Goal: Task Accomplishment & Management: Manage account settings

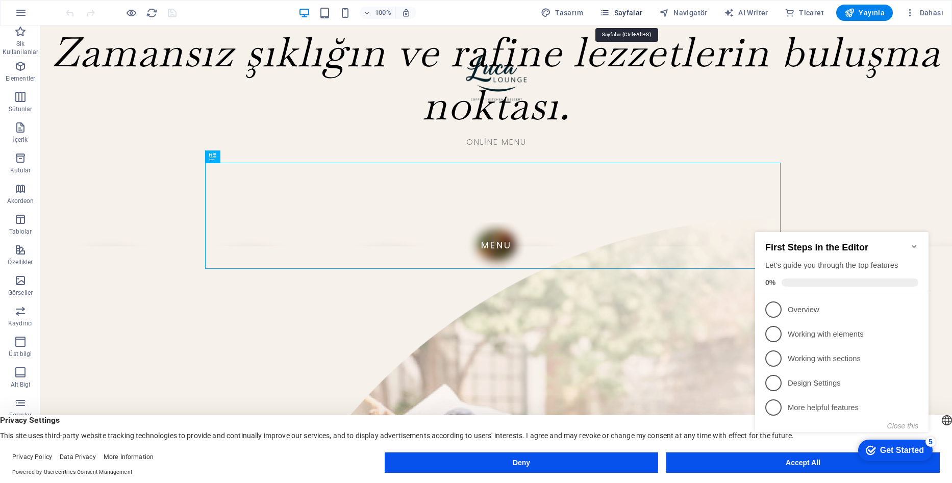
click at [627, 16] on span "Sayfalar" at bounding box center [621, 13] width 43 height 10
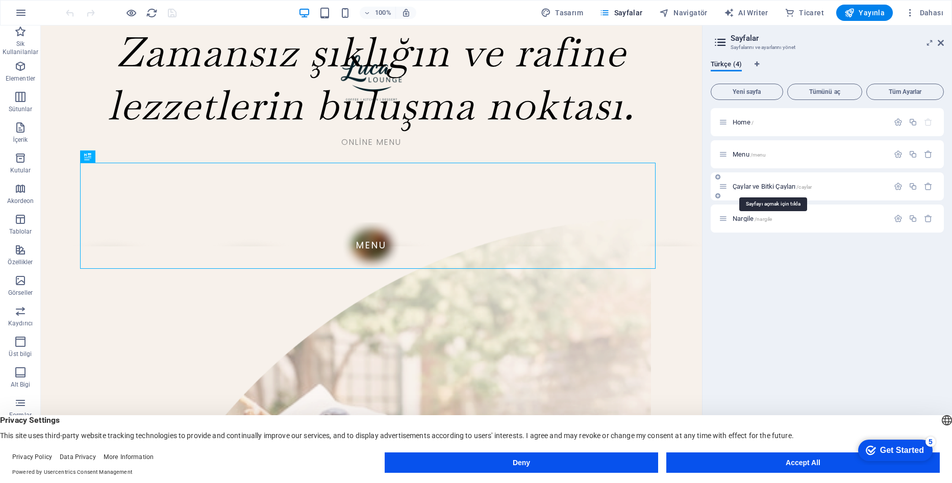
click at [752, 187] on span "Çaylar ve Bitki Çayları /caylar" at bounding box center [772, 187] width 79 height 8
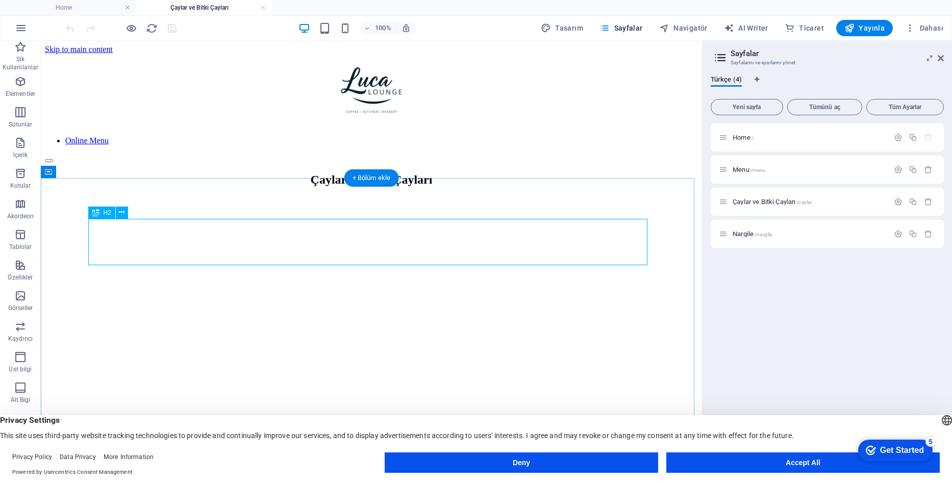
click at [486, 187] on div "Çaylar ve Bitki Çayları" at bounding box center [371, 180] width 653 height 14
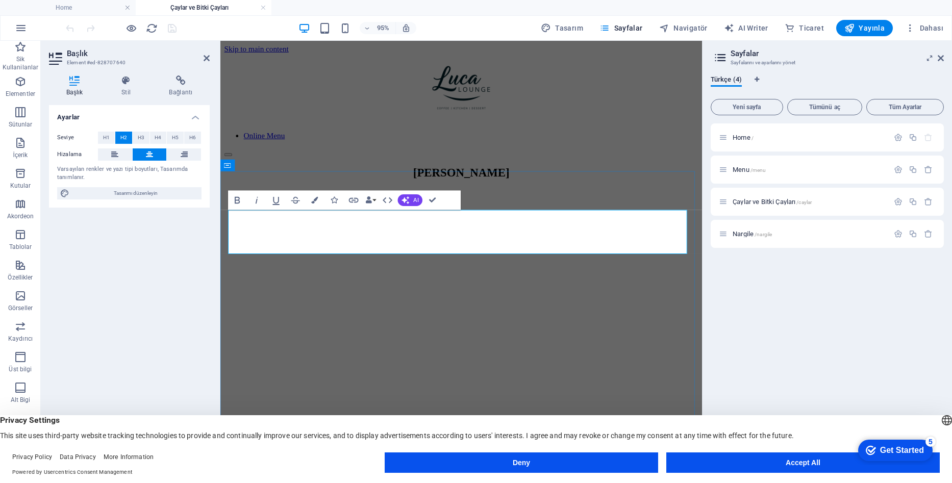
scroll to position [0, 4]
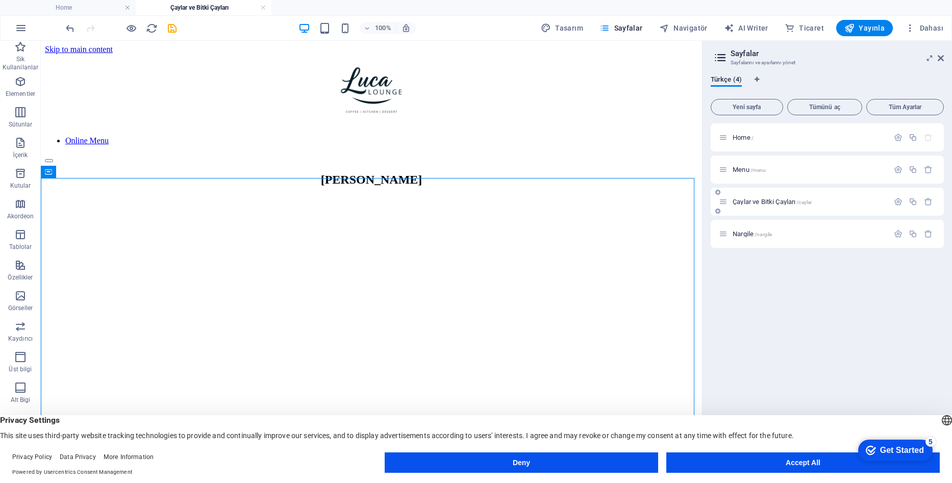
click at [726, 202] on icon at bounding box center [723, 202] width 9 height 9
drag, startPoint x: 752, startPoint y: 198, endPoint x: 886, endPoint y: 201, distance: 133.8
click at [752, 198] on div "Çaylar ve Bitki Çayları /caylar" at bounding box center [804, 202] width 170 height 12
click at [902, 201] on icon "button" at bounding box center [898, 202] width 9 height 9
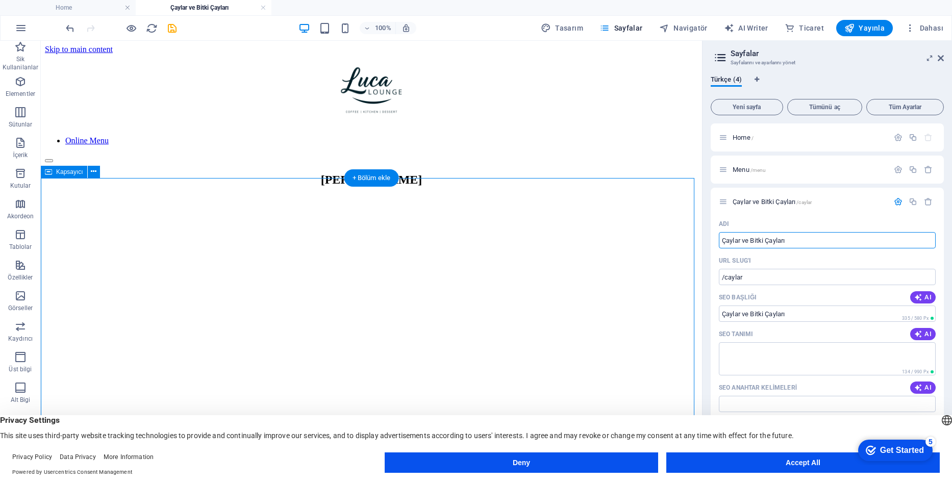
drag, startPoint x: 699, startPoint y: 229, endPoint x: 668, endPoint y: 229, distance: 31.1
click at [801, 241] on input "Çaylar ve Bitki Çayları" at bounding box center [827, 240] width 217 height 16
paste input "[PERSON_NAME]"
type input "[PERSON_NAME]"
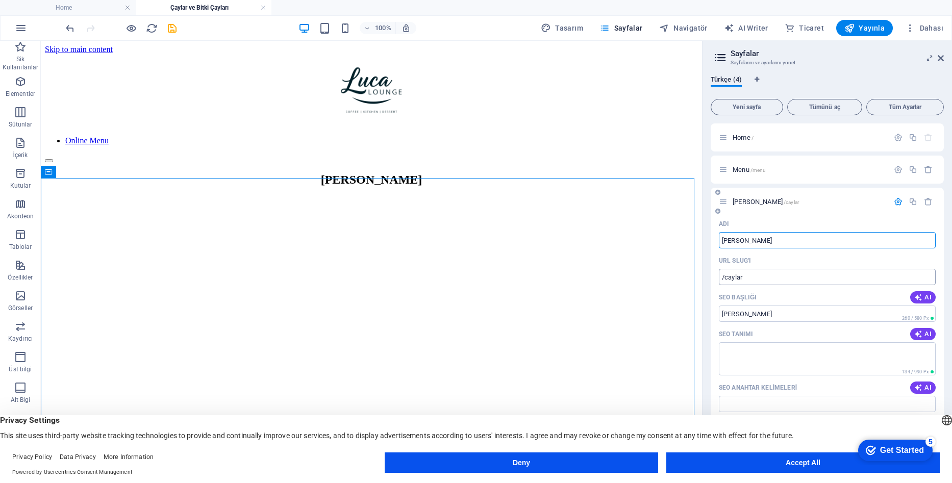
type input "[PERSON_NAME]"
drag, startPoint x: 744, startPoint y: 276, endPoint x: 725, endPoint y: 276, distance: 18.4
click at [725, 276] on input "/caylar" at bounding box center [827, 277] width 217 height 16
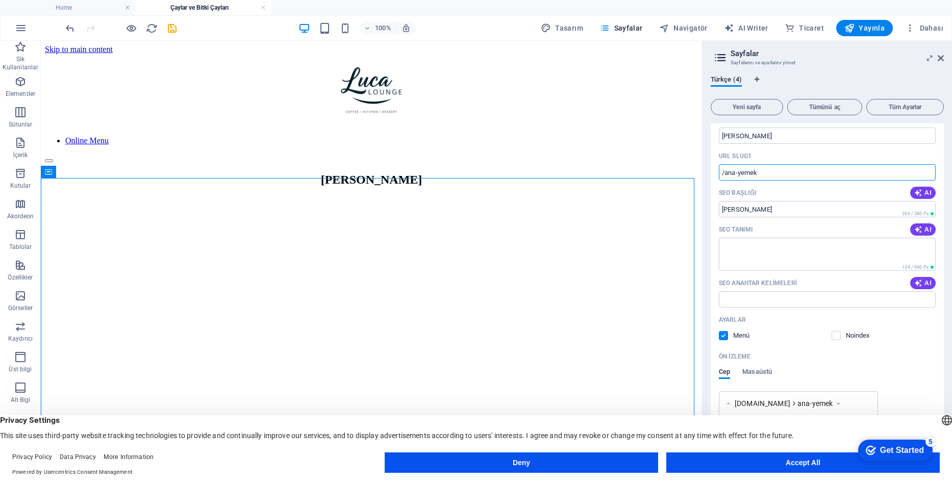
scroll to position [0, 0]
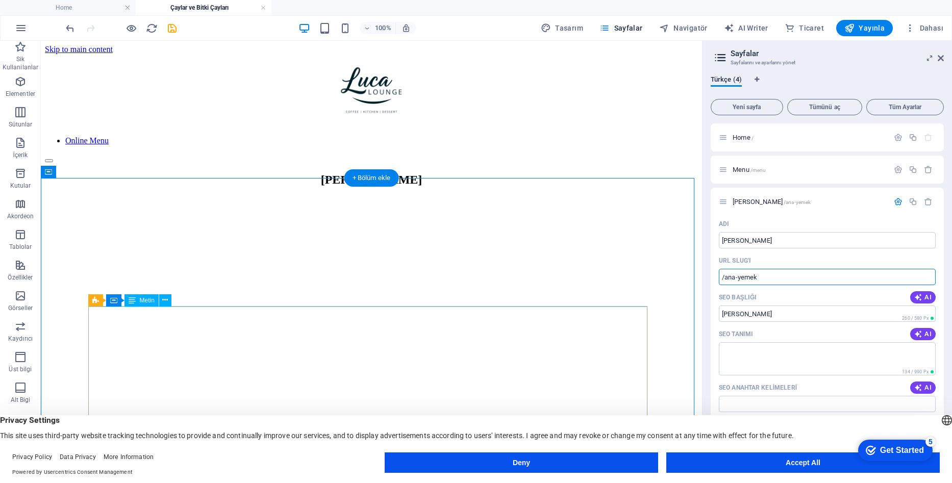
type input "/ana-yemek"
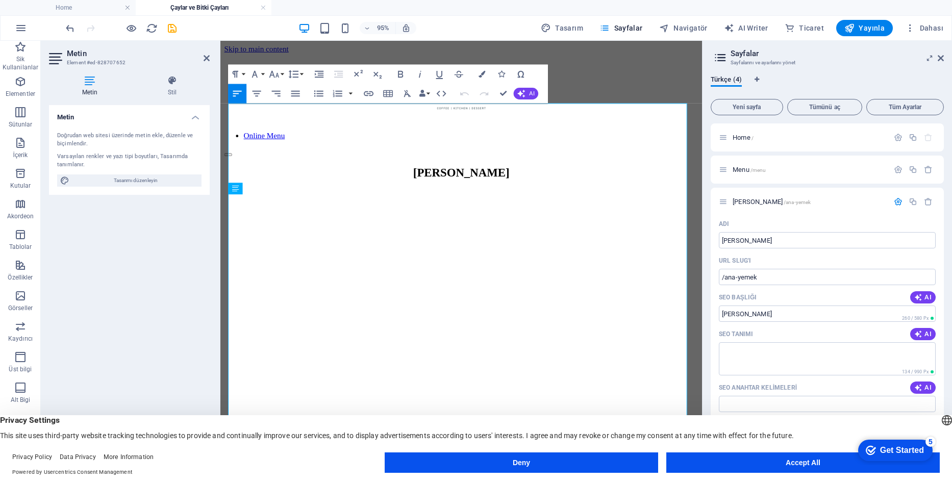
scroll to position [104, 0]
drag, startPoint x: 338, startPoint y: 128, endPoint x: 235, endPoint y: 133, distance: 103.8
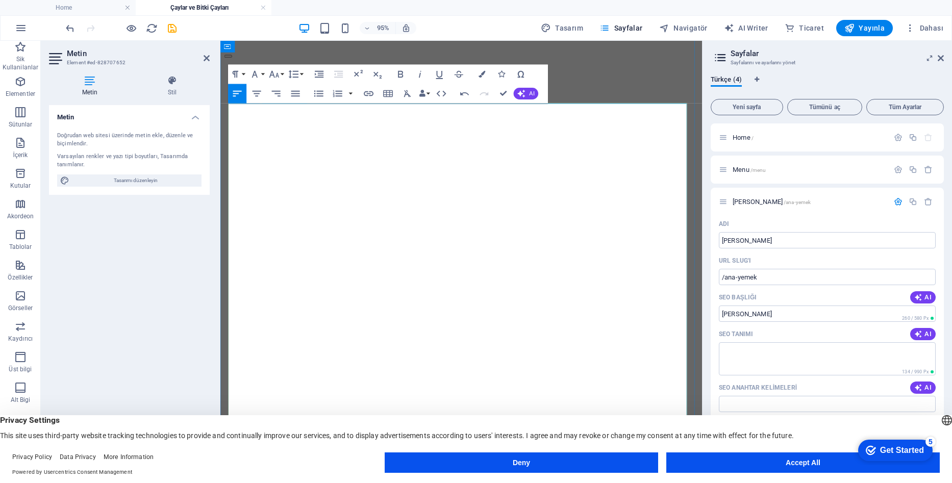
scroll to position [137, 5]
drag, startPoint x: 340, startPoint y: 183, endPoint x: 232, endPoint y: 176, distance: 108.4
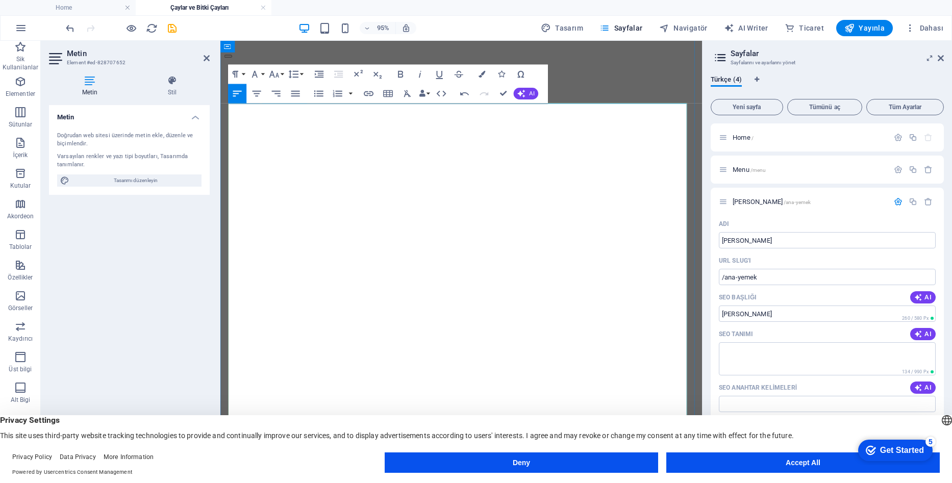
scroll to position [0, 5]
drag, startPoint x: 360, startPoint y: 179, endPoint x: 469, endPoint y: 177, distance: 109.3
drag, startPoint x: 281, startPoint y: 209, endPoint x: 231, endPoint y: 203, distance: 50.4
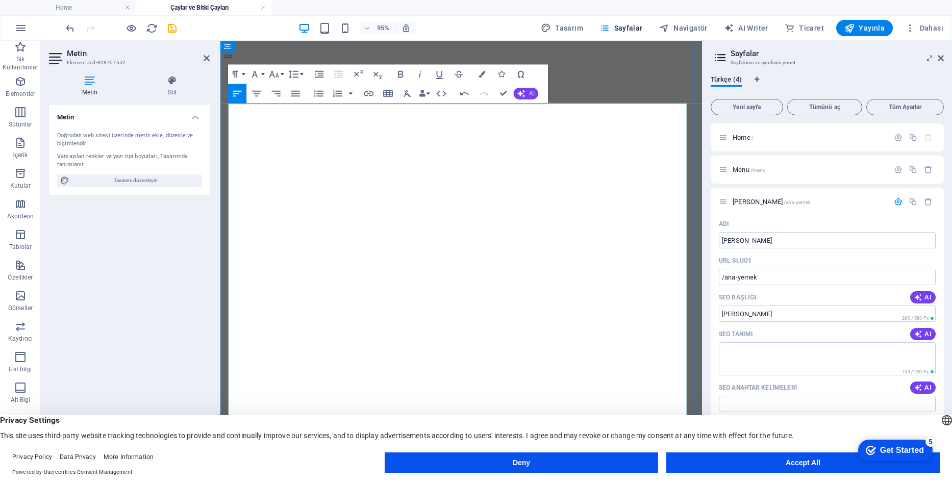
scroll to position [0, 6]
drag, startPoint x: 379, startPoint y: 204, endPoint x: 429, endPoint y: 206, distance: 50.1
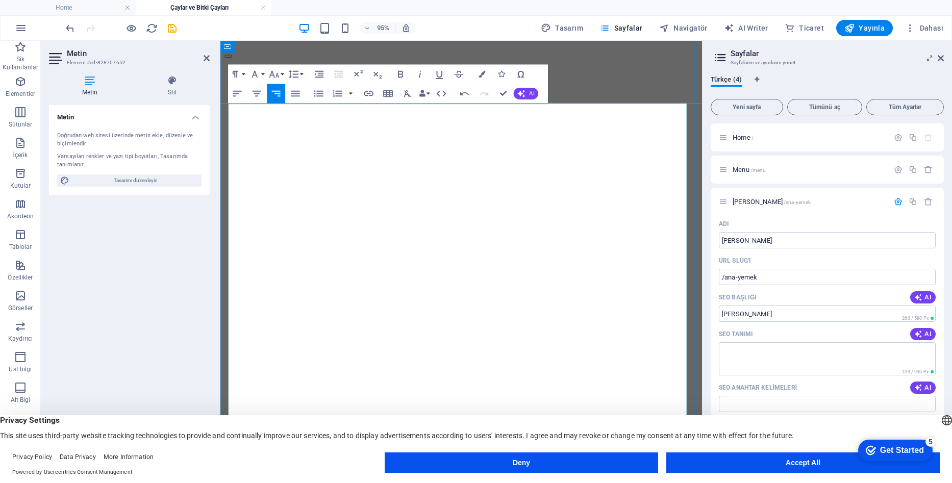
drag, startPoint x: 311, startPoint y: 238, endPoint x: 277, endPoint y: 237, distance: 34.2
drag, startPoint x: 317, startPoint y: 236, endPoint x: 236, endPoint y: 231, distance: 80.8
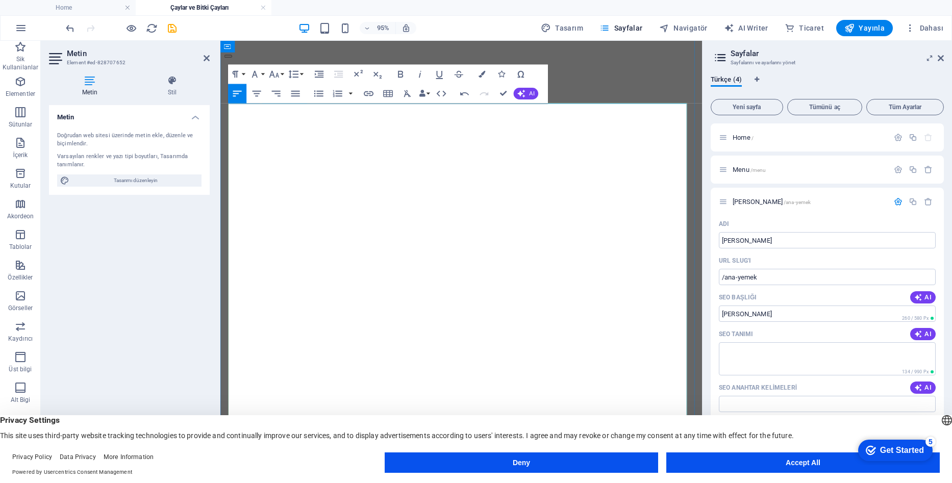
scroll to position [0, 5]
drag, startPoint x: 441, startPoint y: 235, endPoint x: 526, endPoint y: 240, distance: 85.4
drag, startPoint x: 337, startPoint y: 292, endPoint x: 230, endPoint y: 292, distance: 106.7
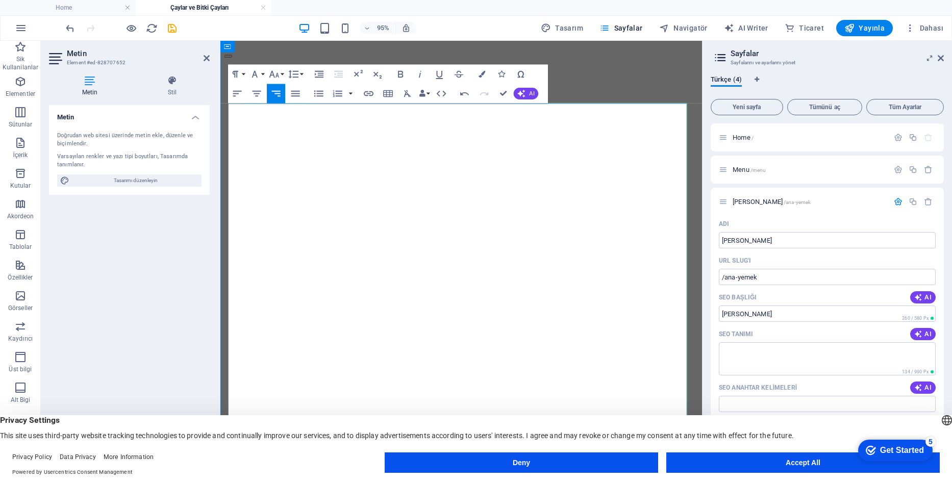
drag, startPoint x: 278, startPoint y: 258, endPoint x: 230, endPoint y: 263, distance: 48.3
drag, startPoint x: 356, startPoint y: 258, endPoint x: 407, endPoint y: 258, distance: 51.0
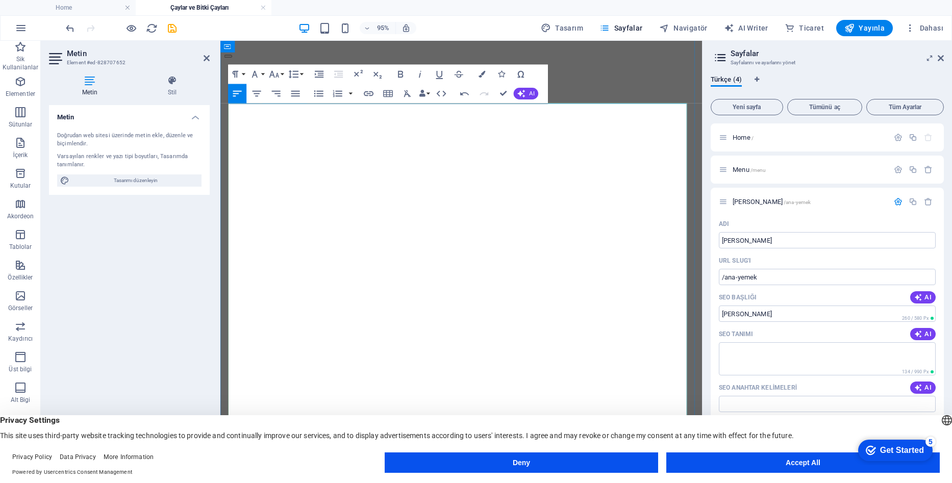
drag, startPoint x: 294, startPoint y: 314, endPoint x: 228, endPoint y: 312, distance: 65.4
drag, startPoint x: 338, startPoint y: 347, endPoint x: 235, endPoint y: 336, distance: 103.6
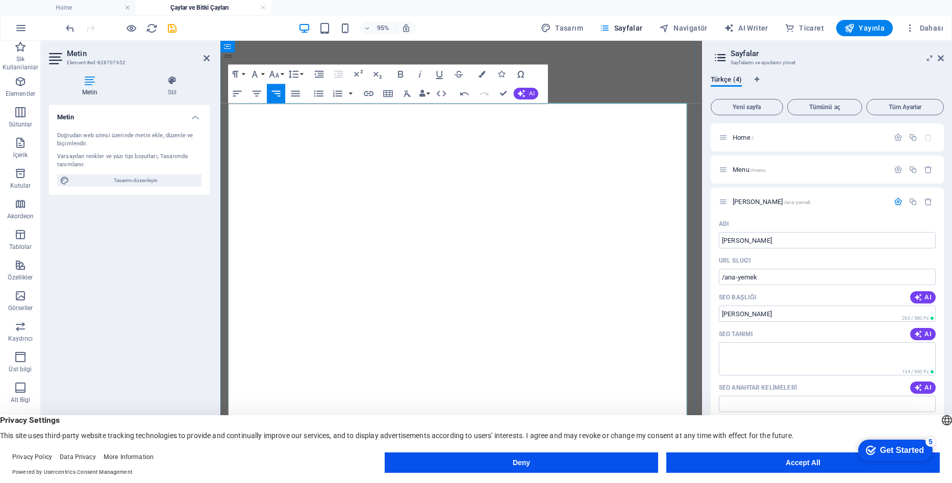
drag, startPoint x: 691, startPoint y: 353, endPoint x: 685, endPoint y: 353, distance: 6.1
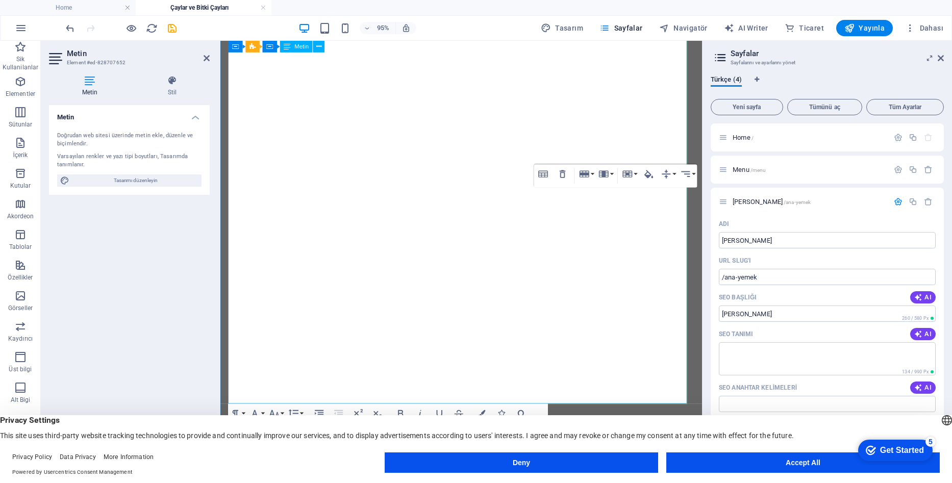
scroll to position [257, 0]
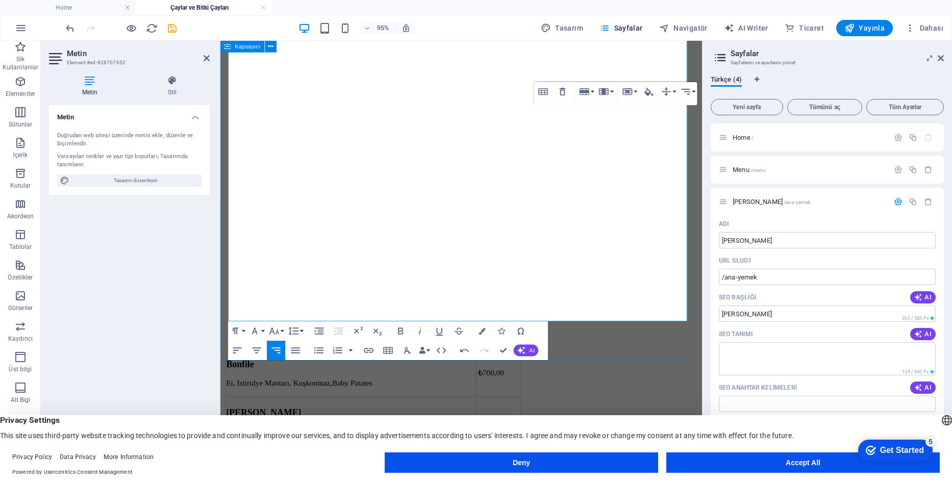
click at [634, 364] on div "Ana Yemekler Bonfile Et, Istiridye Mantarı, Kuşkonmaz,Baby Patates ₺700,00 Izga…" at bounding box center [474, 318] width 499 height 805
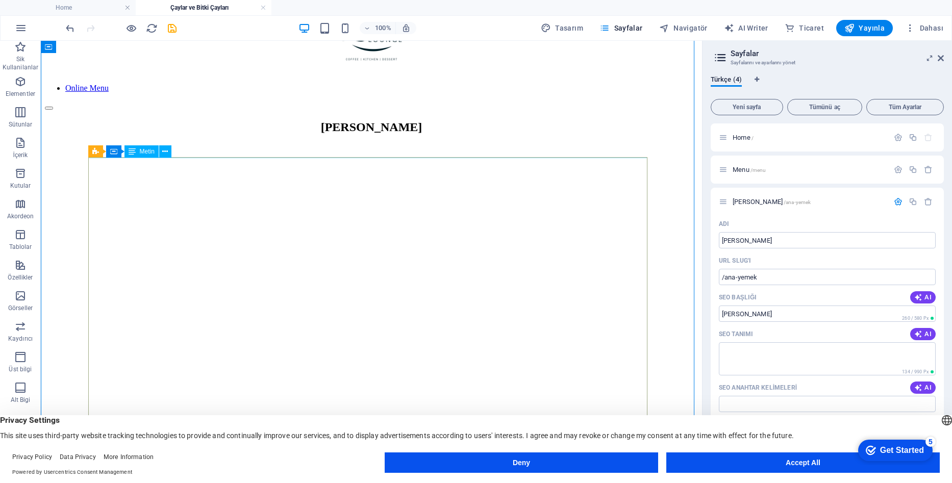
scroll to position [2, 0]
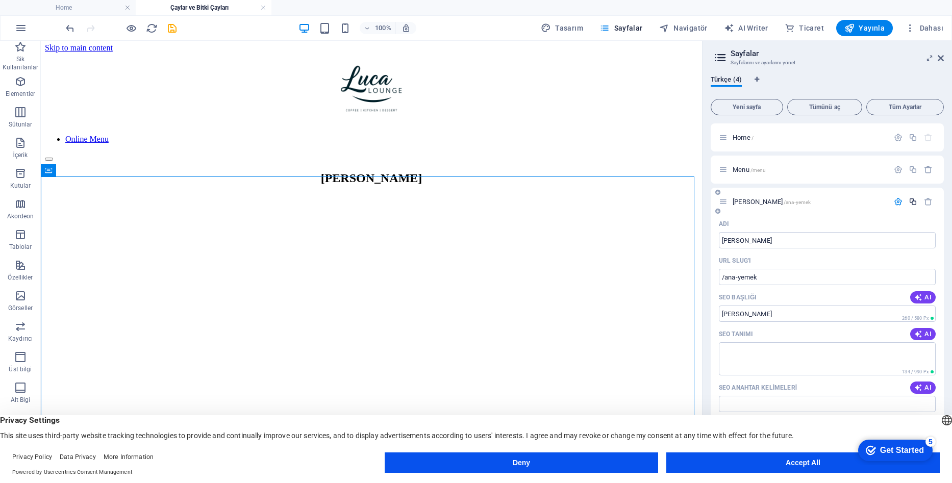
click at [909, 200] on icon "button" at bounding box center [913, 202] width 9 height 9
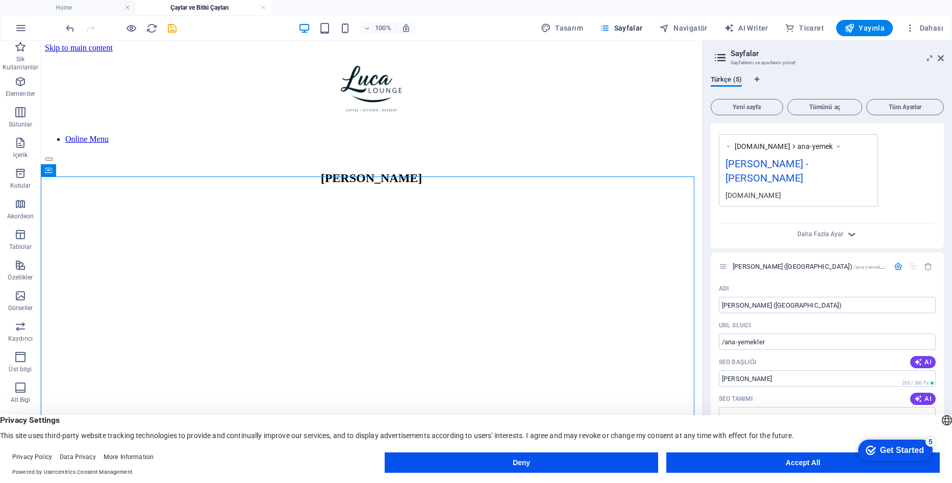
click at [851, 229] on icon "button" at bounding box center [852, 235] width 12 height 12
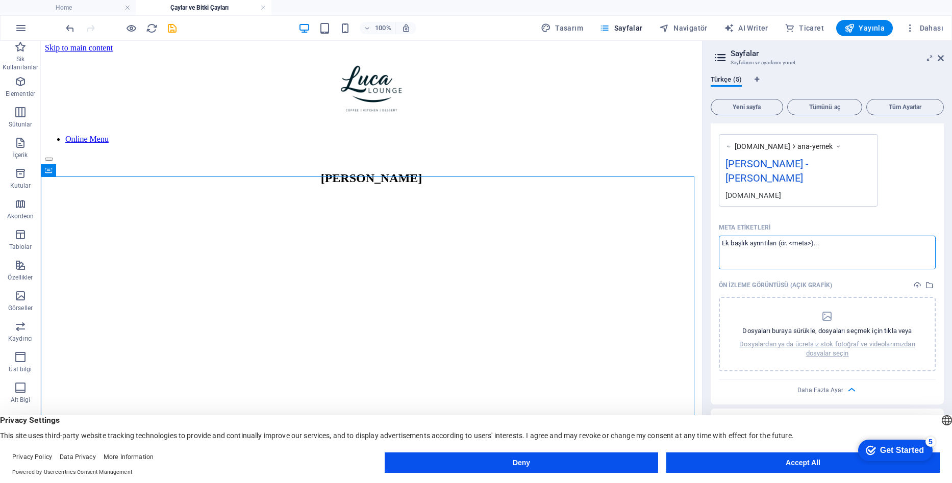
click at [836, 236] on textarea "Meta etiketleri ​" at bounding box center [827, 252] width 217 height 33
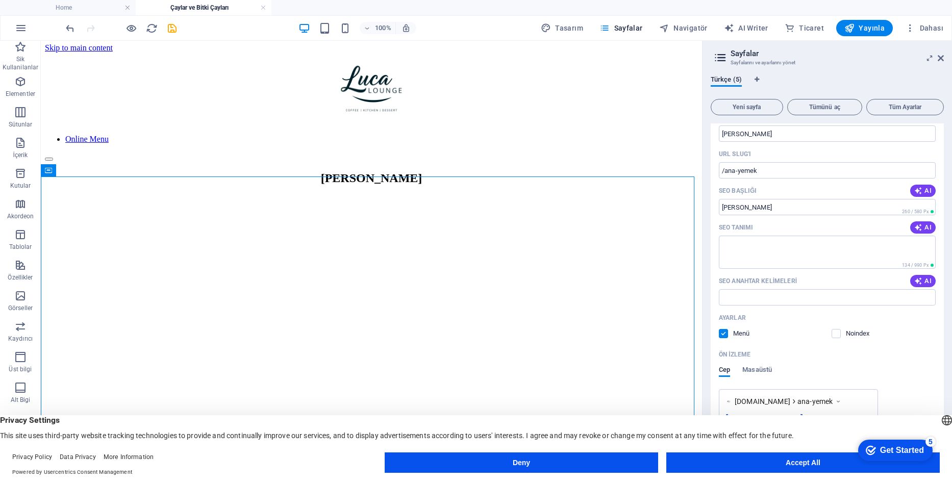
scroll to position [0, 0]
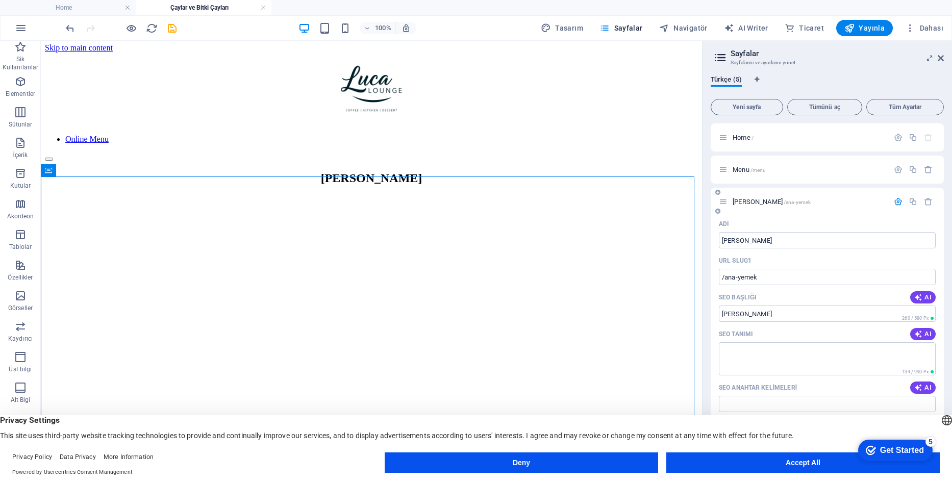
click at [775, 201] on span "[PERSON_NAME] /ana-yemek" at bounding box center [772, 202] width 78 height 8
click at [725, 202] on icon at bounding box center [723, 202] width 9 height 9
click at [726, 175] on div "Menu /menu" at bounding box center [804, 170] width 170 height 12
click at [725, 172] on icon at bounding box center [723, 169] width 9 height 9
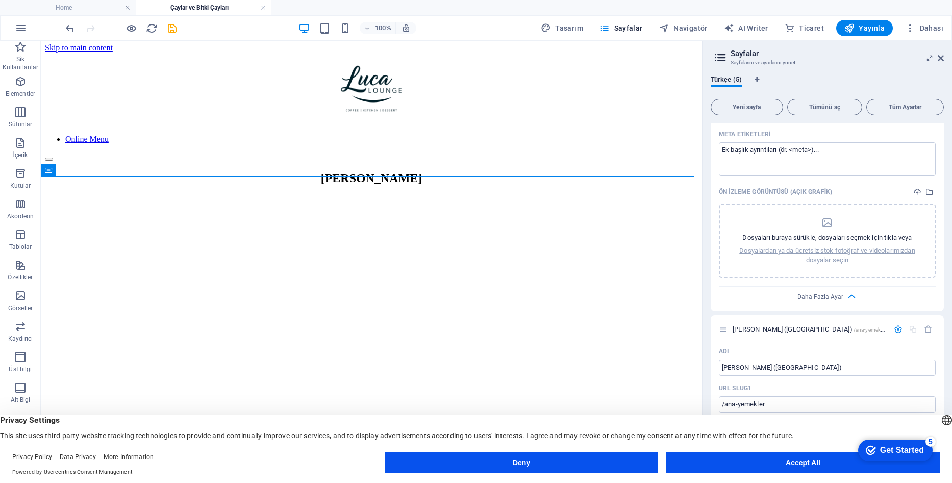
scroll to position [459, 0]
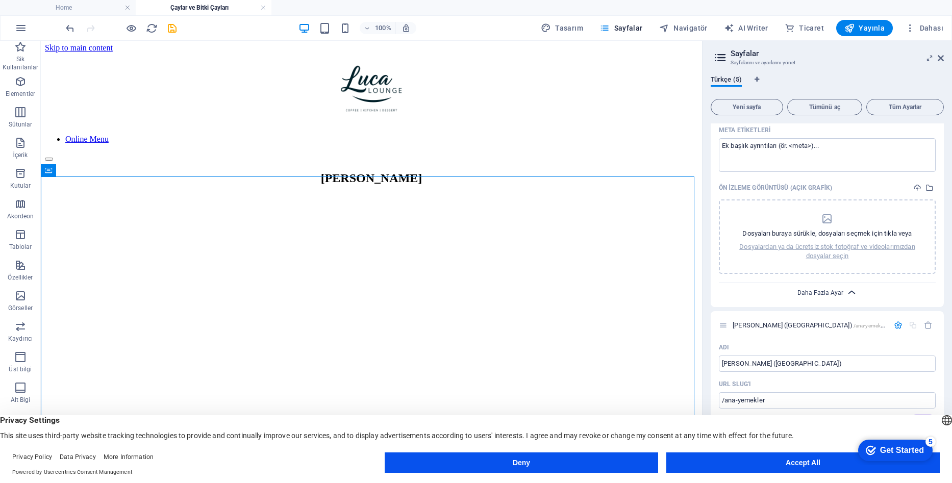
click at [823, 289] on span "Daha Fazla Ayar" at bounding box center [821, 292] width 46 height 7
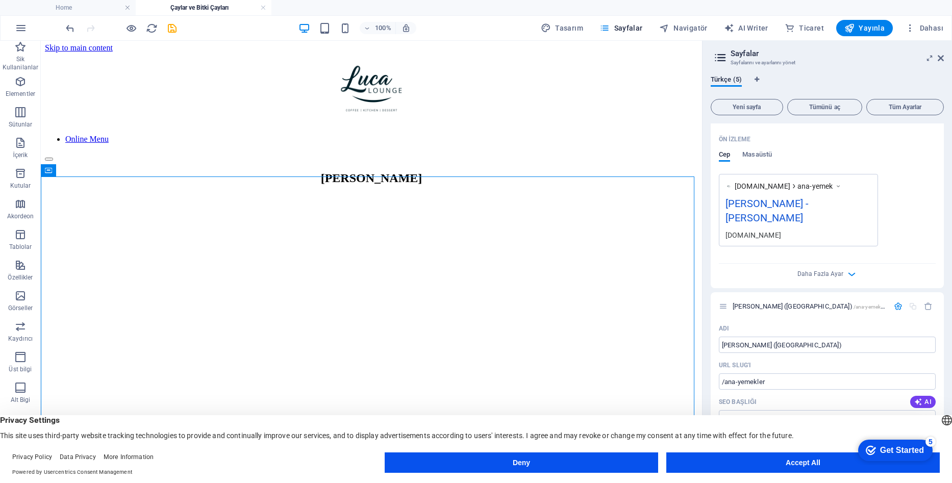
scroll to position [306, 0]
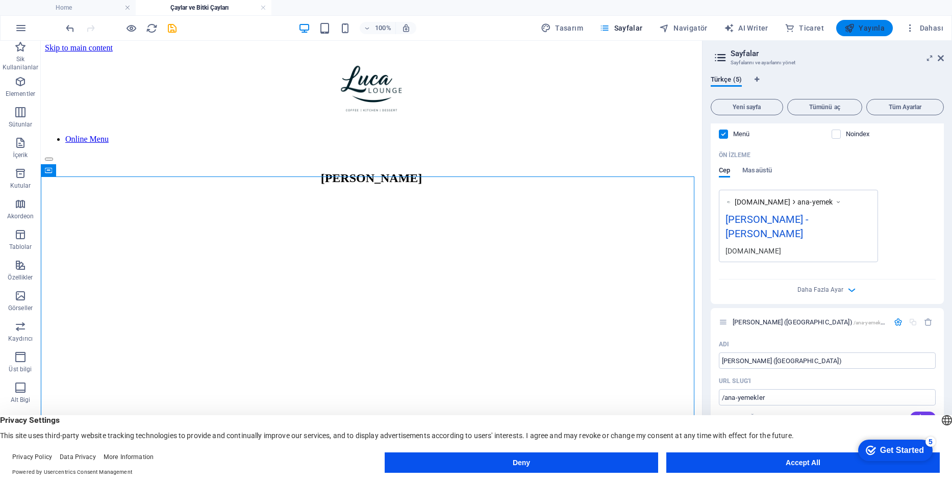
click at [868, 25] on span "Yayınla" at bounding box center [865, 28] width 40 height 10
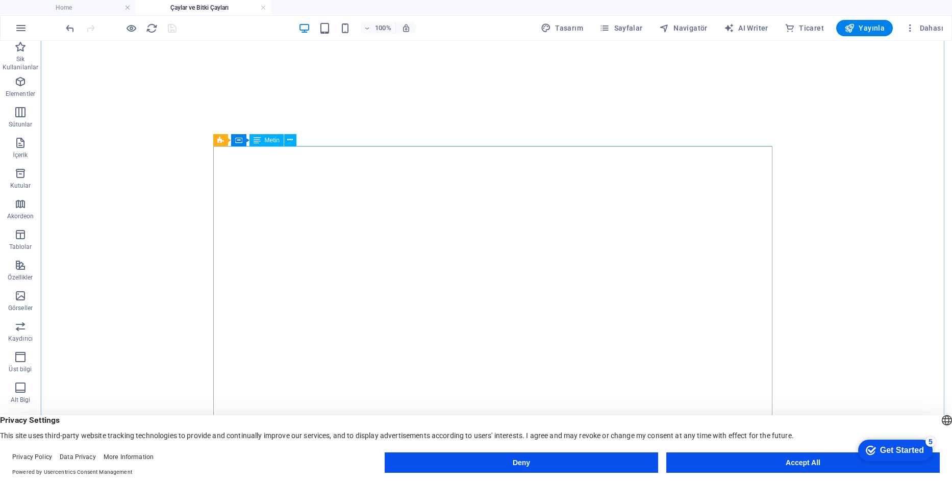
scroll to position [173, 0]
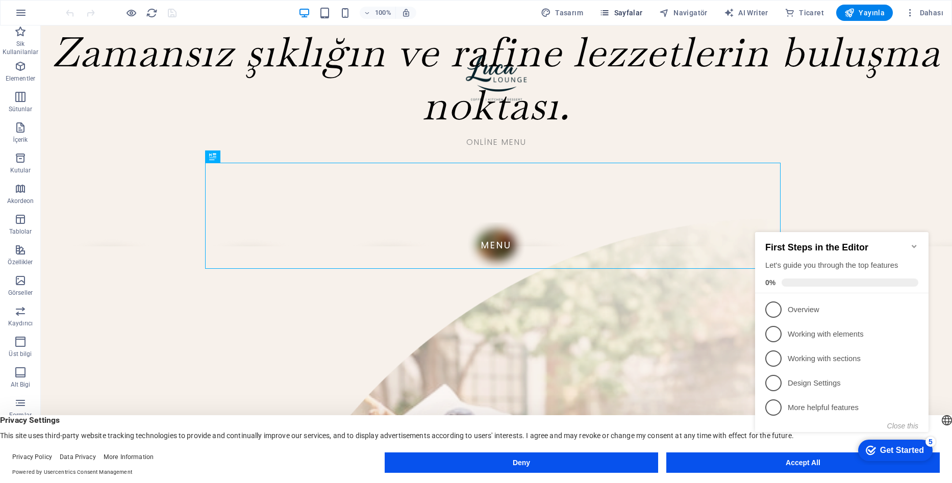
click at [642, 13] on span "Sayfalar" at bounding box center [621, 13] width 43 height 10
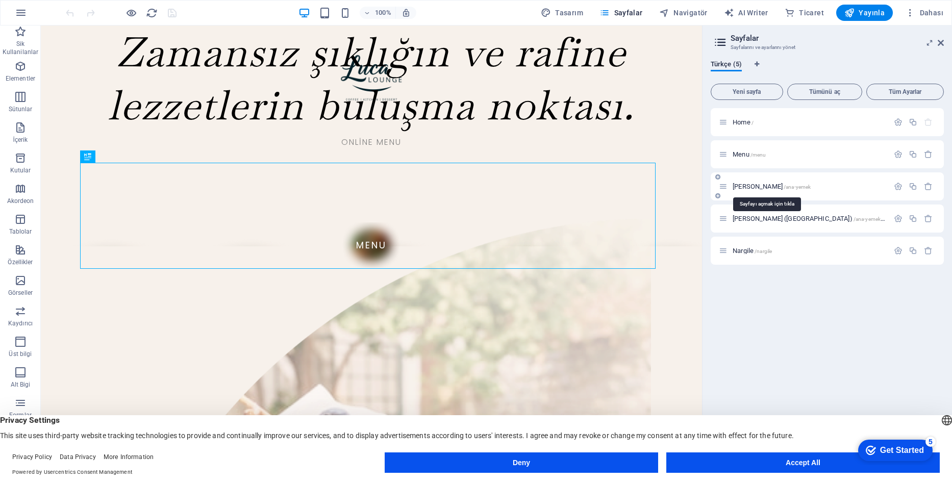
click at [751, 185] on span "[PERSON_NAME] /ana-yemek" at bounding box center [772, 187] width 78 height 8
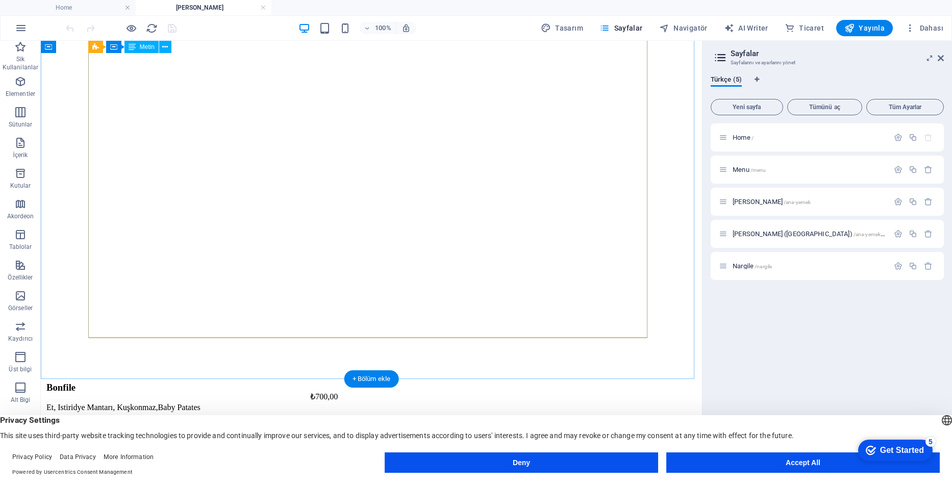
scroll to position [261, 0]
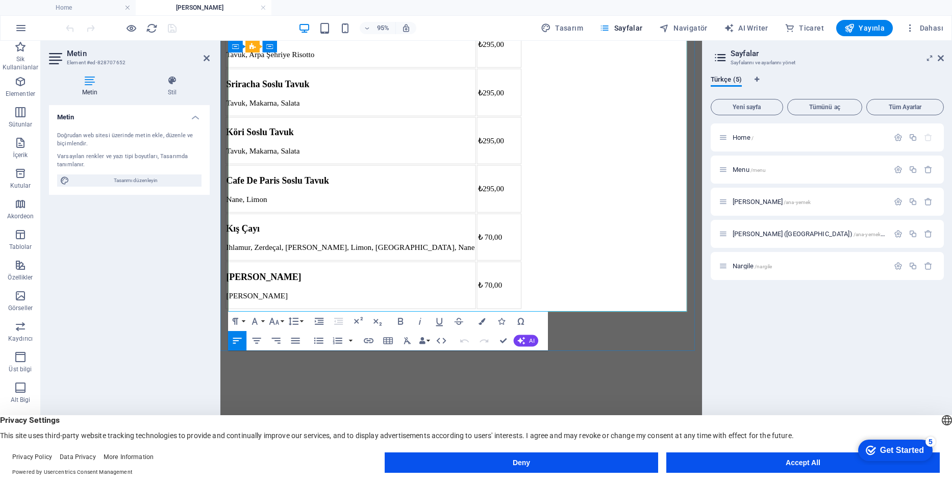
scroll to position [272, 0]
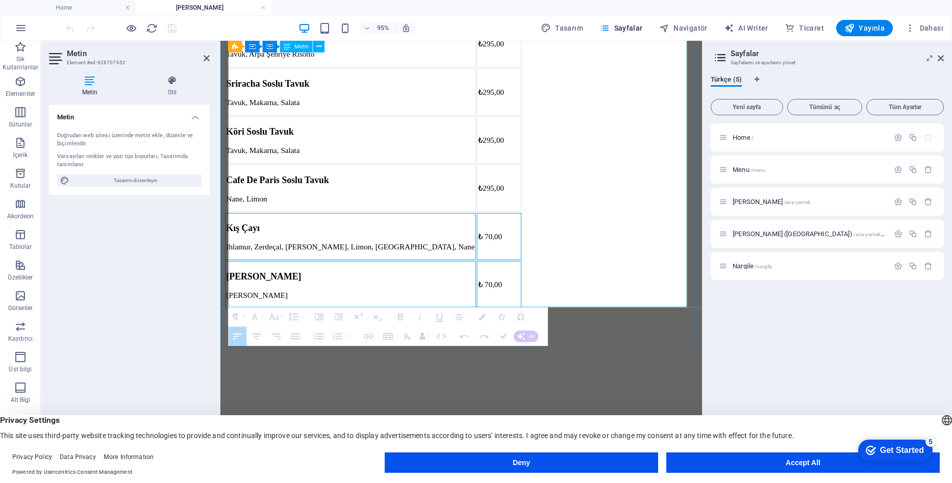
drag, startPoint x: 705, startPoint y: 291, endPoint x: 267, endPoint y: 251, distance: 439.3
click at [267, 251] on tbody "Bonfile Et, Istiridye Mantarı, Kuşkonmaz,Baby Patates ₺700,00 Izgara Tavuk Tavu…" at bounding box center [382, 145] width 312 height 354
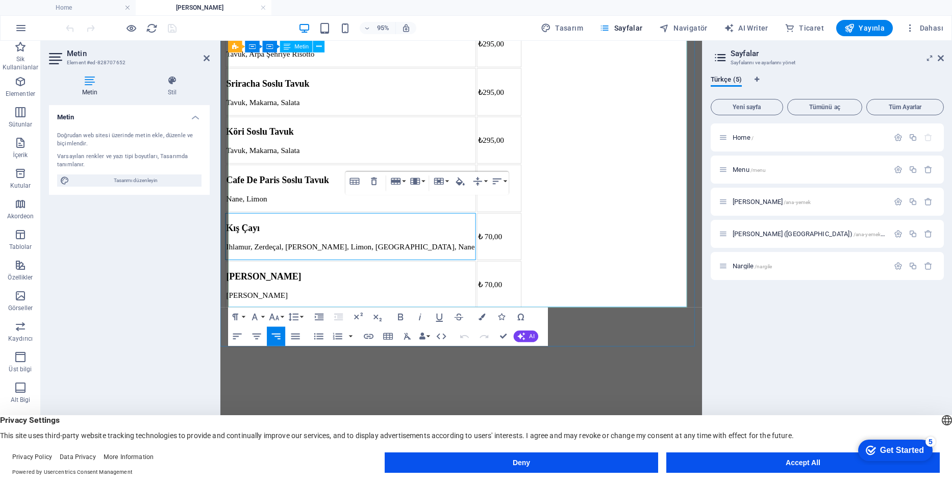
click at [268, 243] on h3 "Kış Çayı" at bounding box center [358, 237] width 262 height 11
click at [404, 180] on button "Row" at bounding box center [398, 181] width 18 height 19
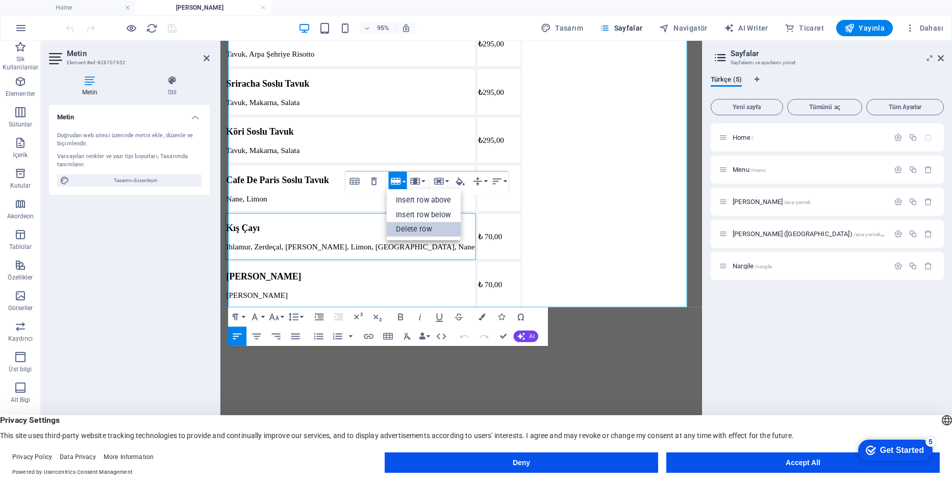
click at [424, 228] on link "Delete row" at bounding box center [424, 229] width 75 height 15
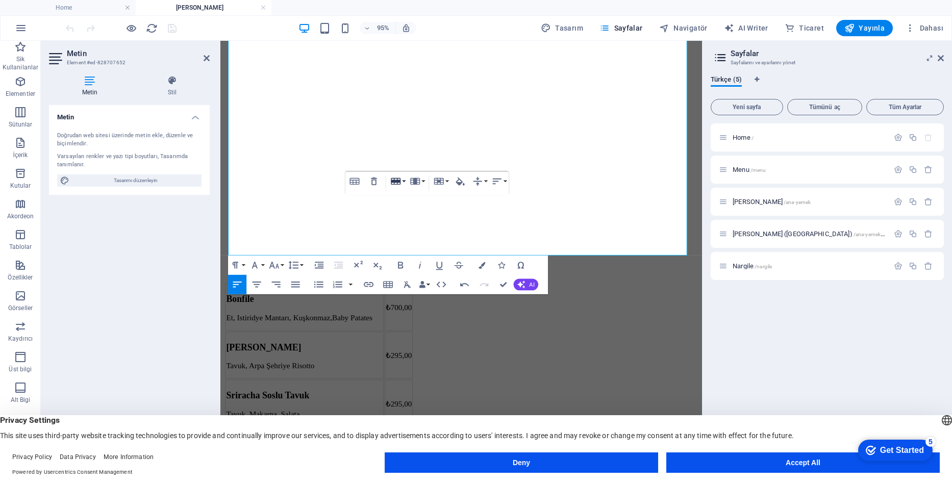
click at [404, 184] on button "Row" at bounding box center [398, 181] width 18 height 19
click at [408, 231] on link "Delete row" at bounding box center [424, 229] width 75 height 15
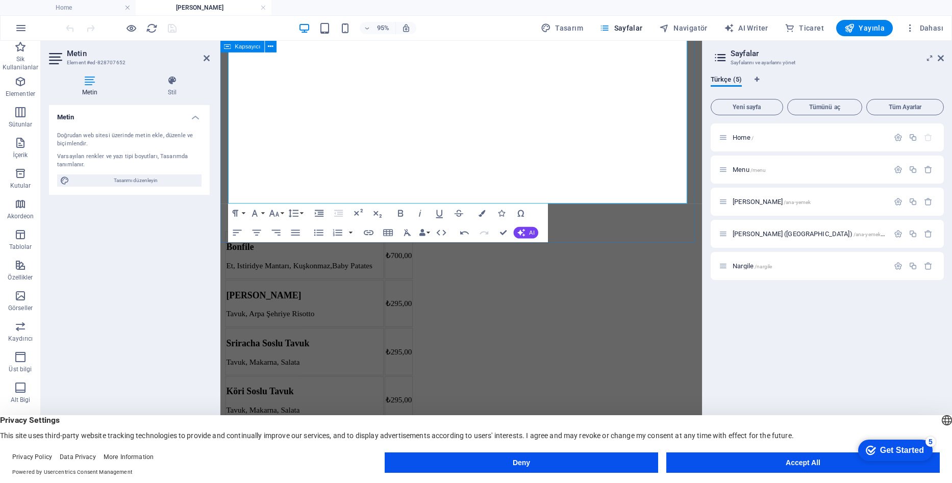
click at [654, 229] on div "[PERSON_NAME] Bonfile Et, Istiridye Mantarı, Kuşkonmaz,Baby Patates ₺700,00 Izg…" at bounding box center [474, 198] width 499 height 594
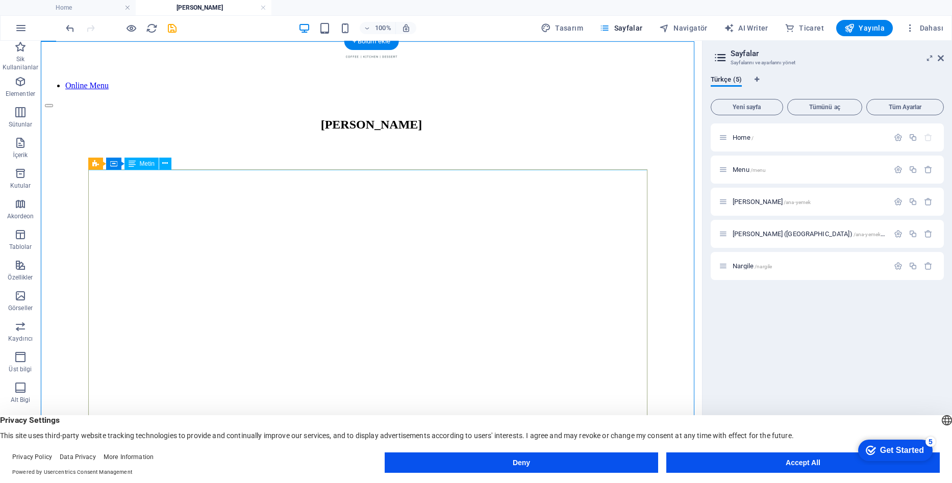
scroll to position [73, 0]
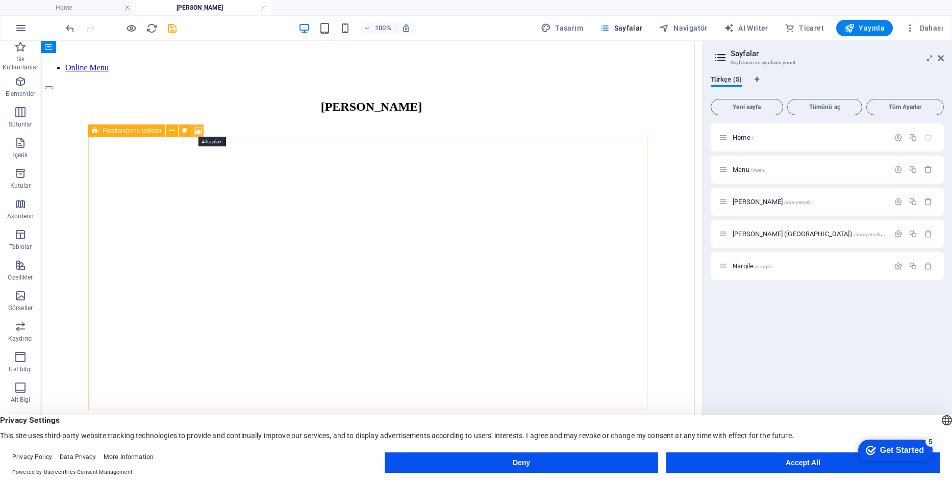
click at [197, 132] on icon at bounding box center [198, 131] width 8 height 11
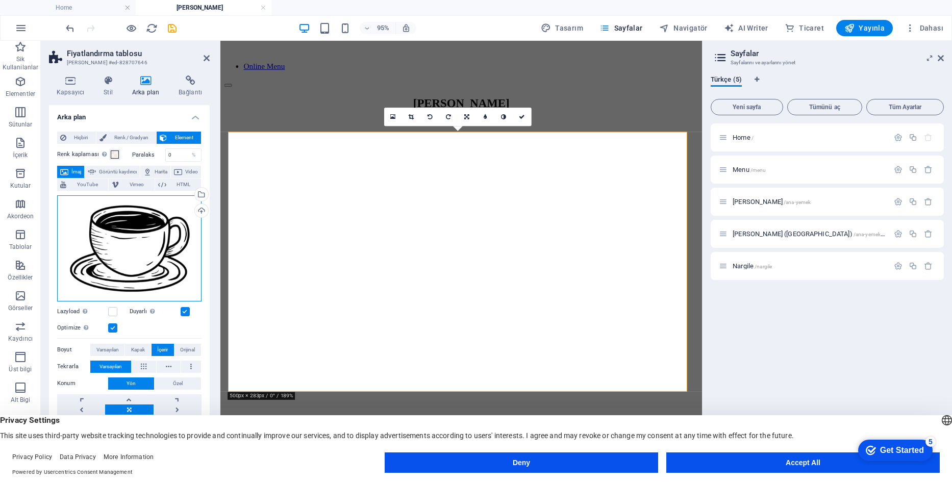
click at [163, 245] on div "Dosyaları buraya sürükleyin, dosyaları seçmek için tıklayın veya Dosyalardan ya…" at bounding box center [129, 248] width 144 height 106
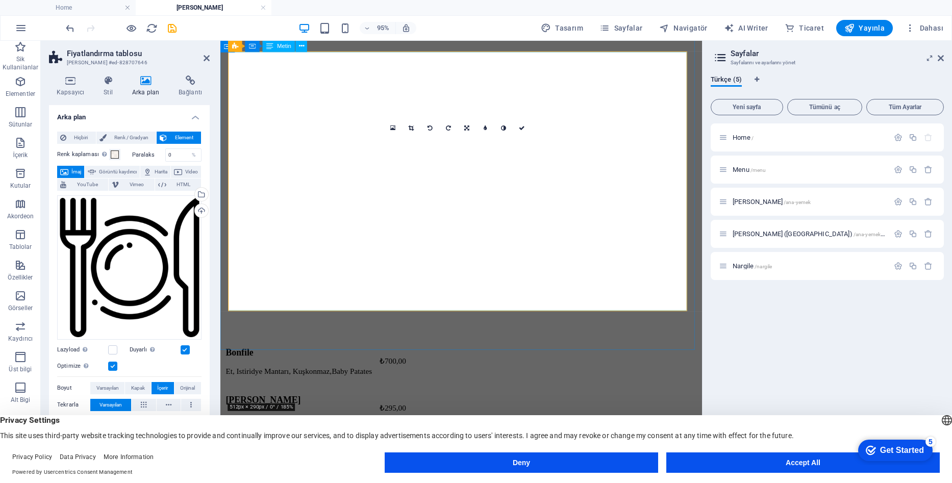
scroll to position [108, 0]
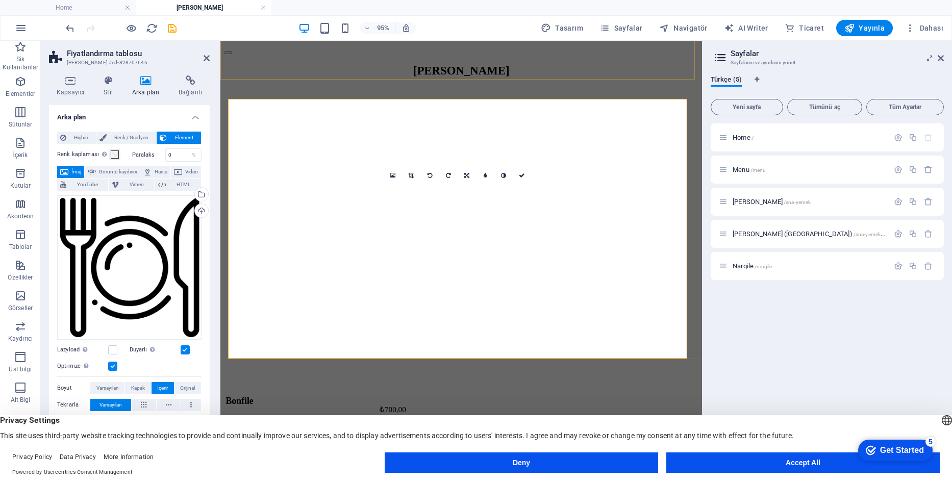
click at [712, 38] on nav "Online Menu" at bounding box center [474, 33] width 499 height 9
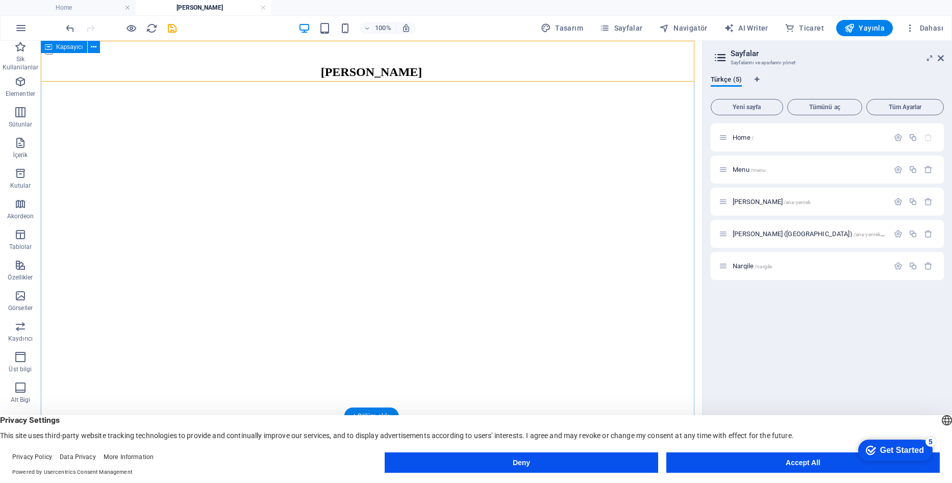
click at [686, 85] on div "[PERSON_NAME] Bonfile Et, Istiridye Mantarı, Kuşkonmaz,Baby Patates ₺700,00 Izg…" at bounding box center [371, 359] width 653 height 588
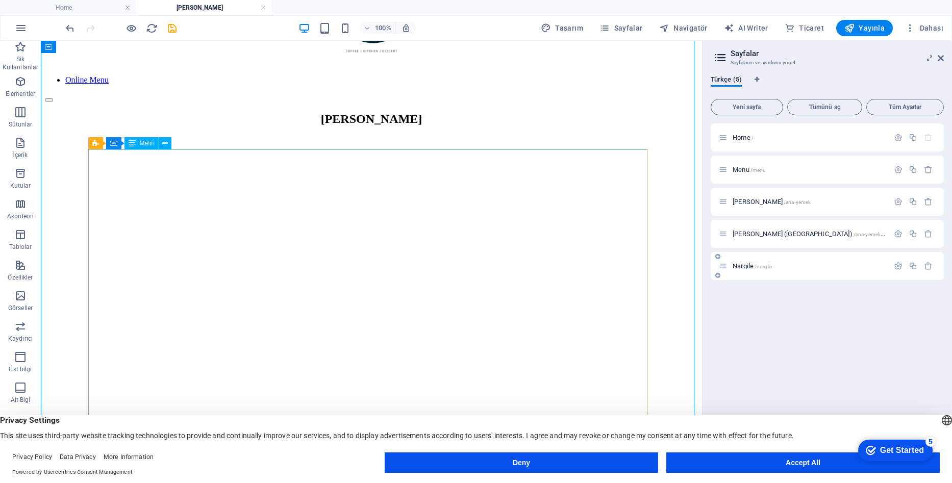
scroll to position [57, 0]
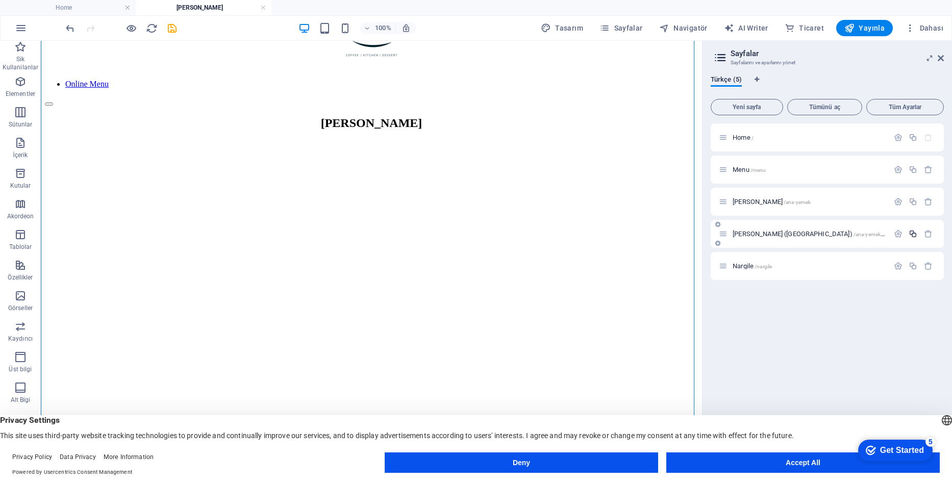
click at [915, 231] on icon "button" at bounding box center [913, 234] width 9 height 9
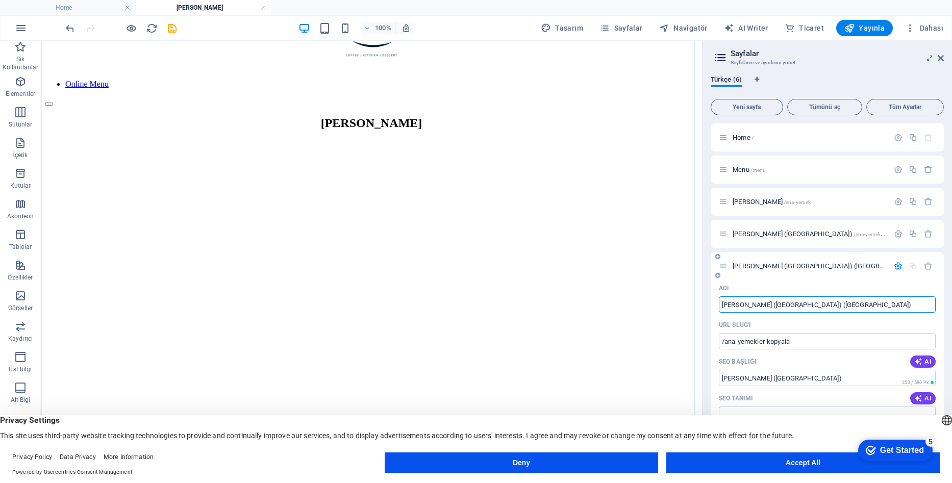
click at [841, 308] on input "[PERSON_NAME] ([GEOGRAPHIC_DATA]) ([GEOGRAPHIC_DATA])" at bounding box center [827, 305] width 217 height 16
click at [723, 234] on icon at bounding box center [723, 234] width 9 height 9
click at [728, 236] on icon at bounding box center [723, 234] width 9 height 9
click at [743, 236] on span "[PERSON_NAME] ([GEOGRAPHIC_DATA]) /ana-yemekler" at bounding box center [809, 234] width 153 height 8
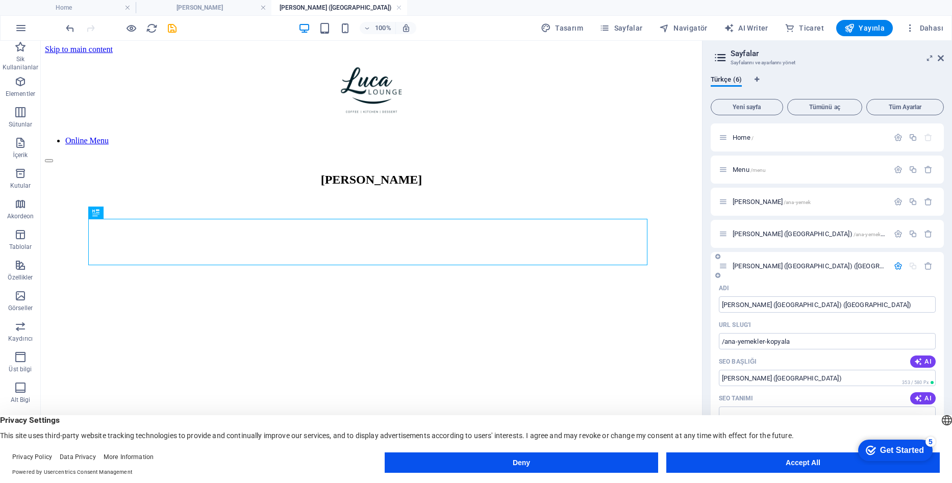
scroll to position [0, 0]
click at [896, 235] on icon "button" at bounding box center [898, 234] width 9 height 9
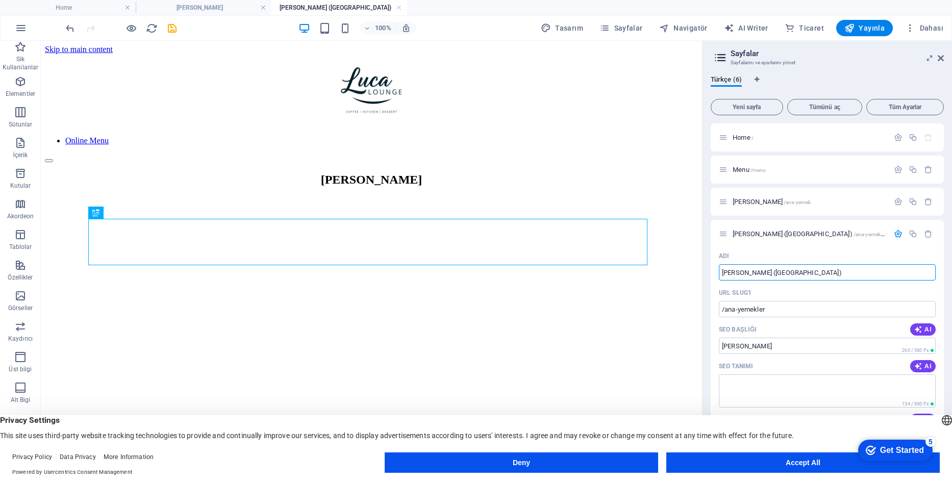
drag, startPoint x: 828, startPoint y: 311, endPoint x: 700, endPoint y: 261, distance: 138.0
type input "Kahvaltı Menü"
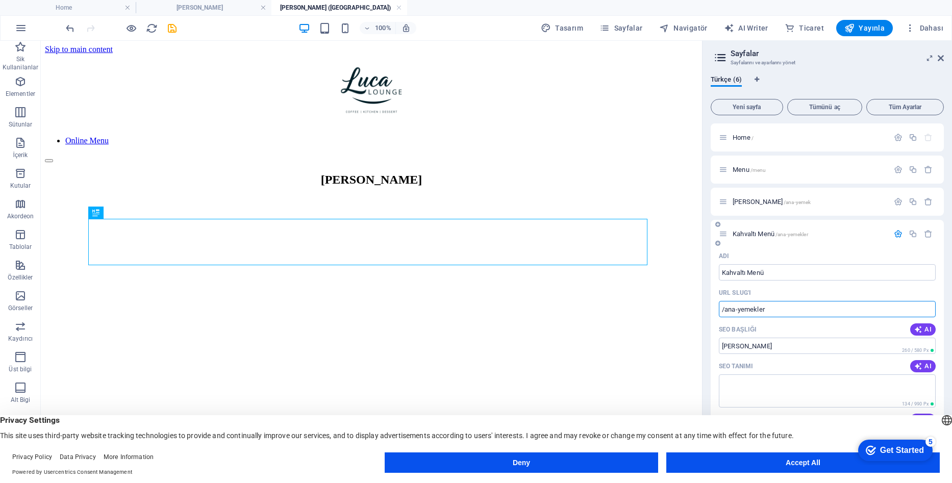
drag, startPoint x: 769, startPoint y: 309, endPoint x: 724, endPoint y: 308, distance: 44.9
click at [724, 308] on input "/ana-yemekler" at bounding box center [827, 309] width 217 height 16
type input "/kahvalt"
click at [770, 346] on input "[PERSON_NAME]" at bounding box center [827, 346] width 217 height 16
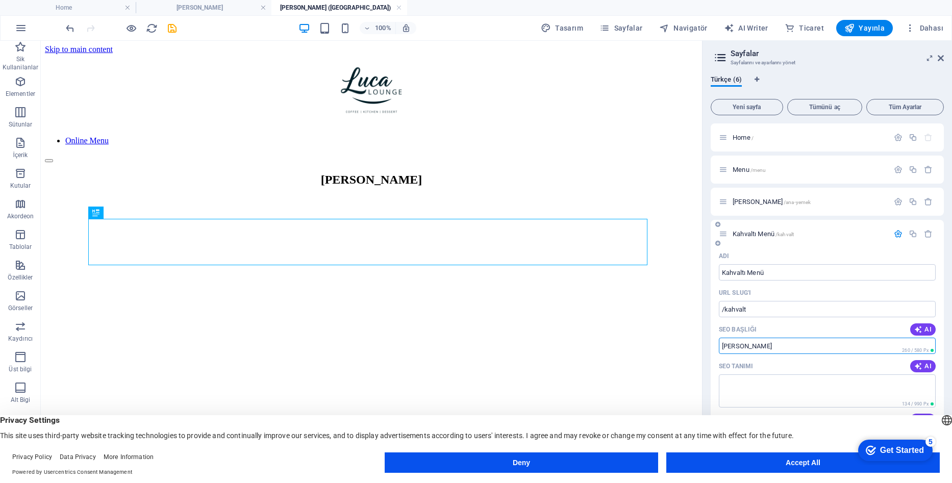
click at [770, 346] on input "[PERSON_NAME]" at bounding box center [827, 346] width 217 height 16
type input "k"
type input "Kahvaltı, Aydın Kahvaltı"
click at [747, 310] on input "/kahvalt" at bounding box center [827, 309] width 217 height 16
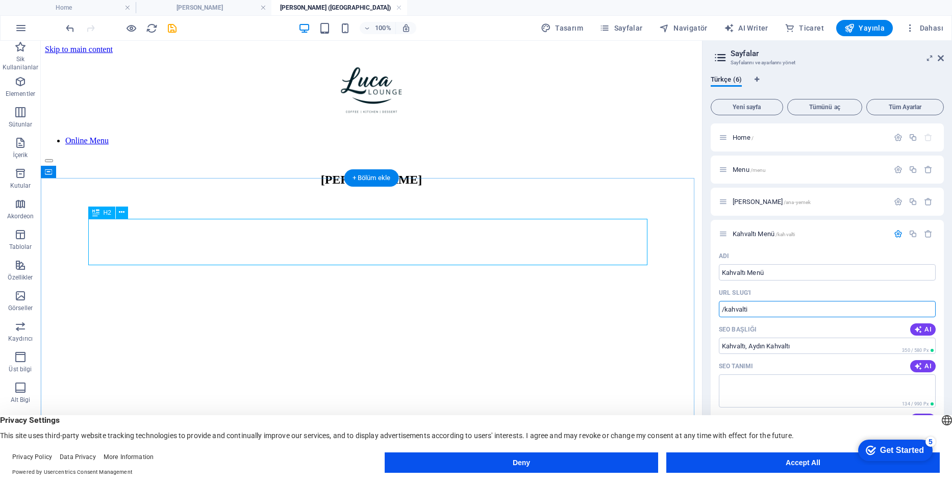
type input "/kahvalti"
click at [474, 187] on div "[PERSON_NAME]" at bounding box center [371, 180] width 653 height 14
click at [308, 187] on h2 "[PERSON_NAME]" at bounding box center [371, 180] width 653 height 14
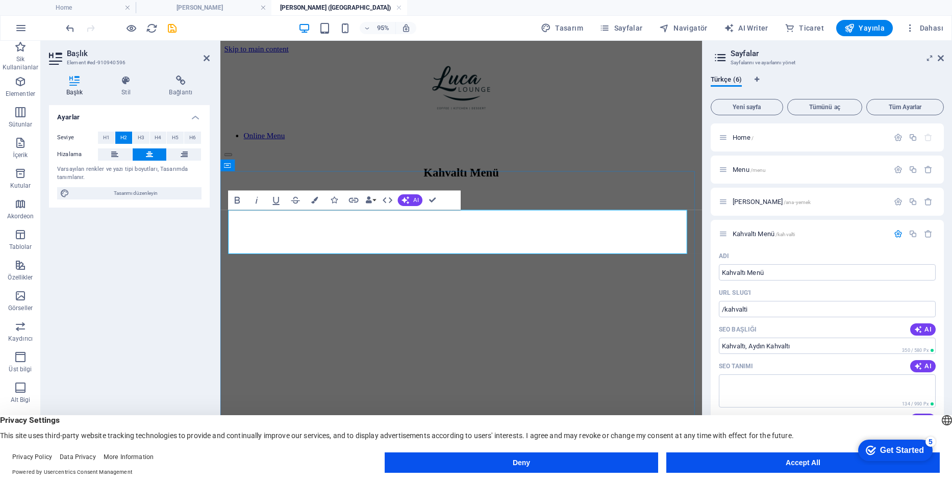
scroll to position [0, 6]
click at [456, 237] on div at bounding box center [474, 217] width 499 height 41
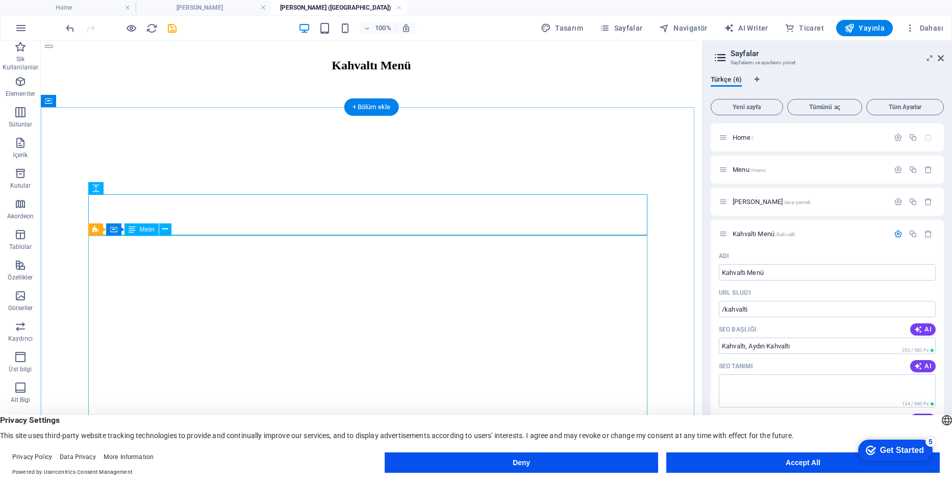
scroll to position [57, 0]
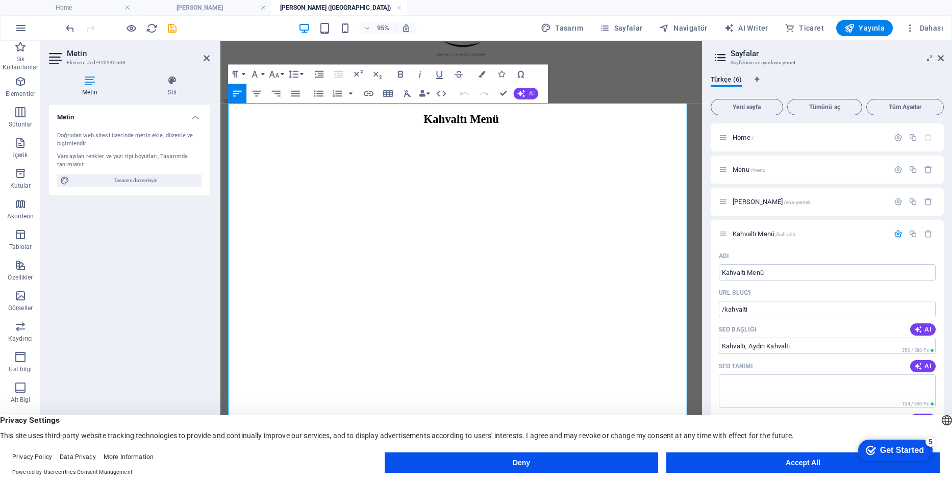
scroll to position [104, 0]
drag, startPoint x: 305, startPoint y: 127, endPoint x: 233, endPoint y: 122, distance: 72.7
drag, startPoint x: 471, startPoint y: 150, endPoint x: 230, endPoint y: 149, distance: 241.4
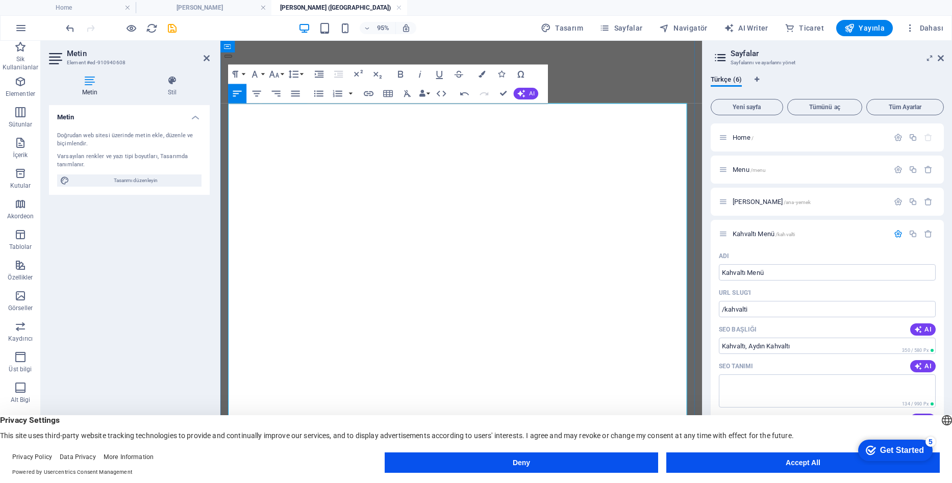
drag, startPoint x: 678, startPoint y: 148, endPoint x: 688, endPoint y: 150, distance: 10.0
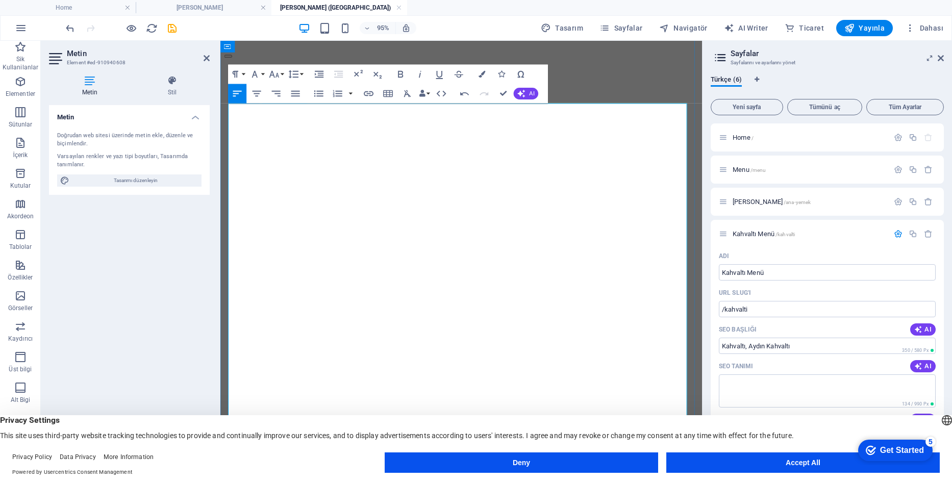
drag, startPoint x: 348, startPoint y: 212, endPoint x: 229, endPoint y: 212, distance: 118.4
drag, startPoint x: 377, startPoint y: 242, endPoint x: 229, endPoint y: 238, distance: 148.1
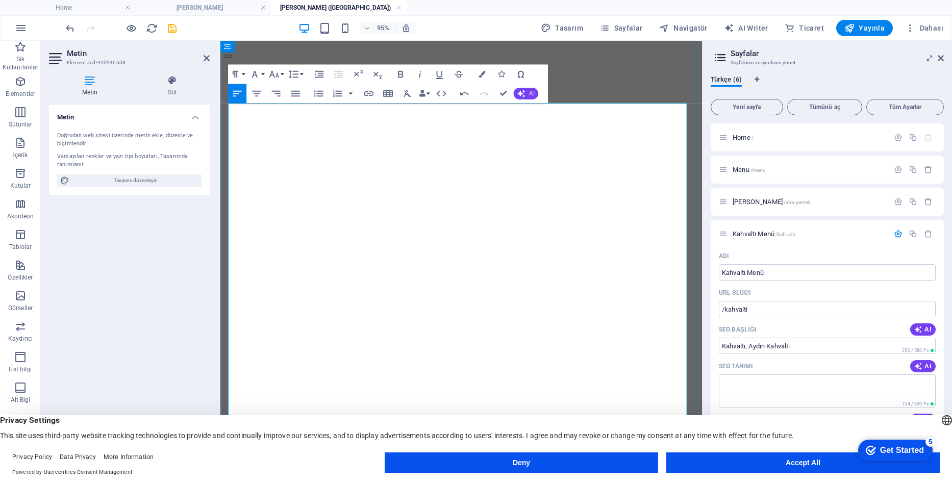
scroll to position [1652, 6]
drag, startPoint x: 294, startPoint y: 267, endPoint x: 288, endPoint y: 268, distance: 5.8
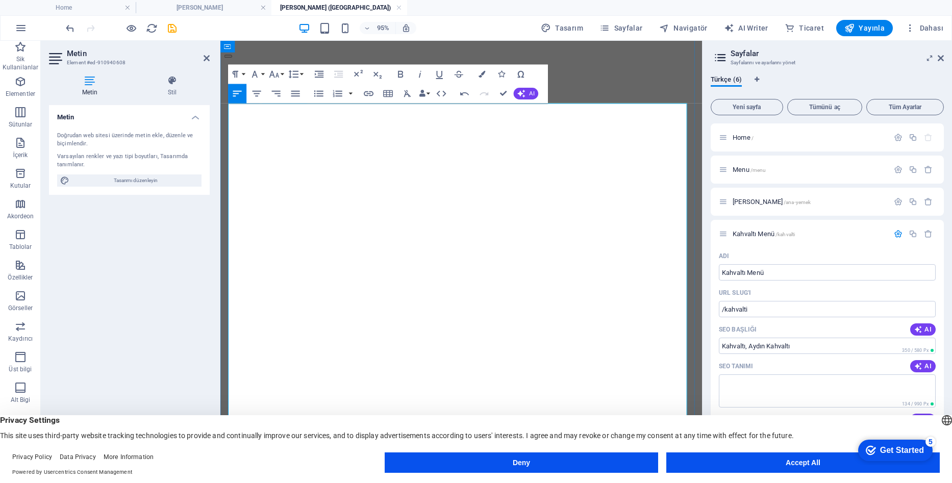
drag, startPoint x: 371, startPoint y: 266, endPoint x: 365, endPoint y: 266, distance: 5.1
drag, startPoint x: 438, startPoint y: 299, endPoint x: 230, endPoint y: 292, distance: 208.3
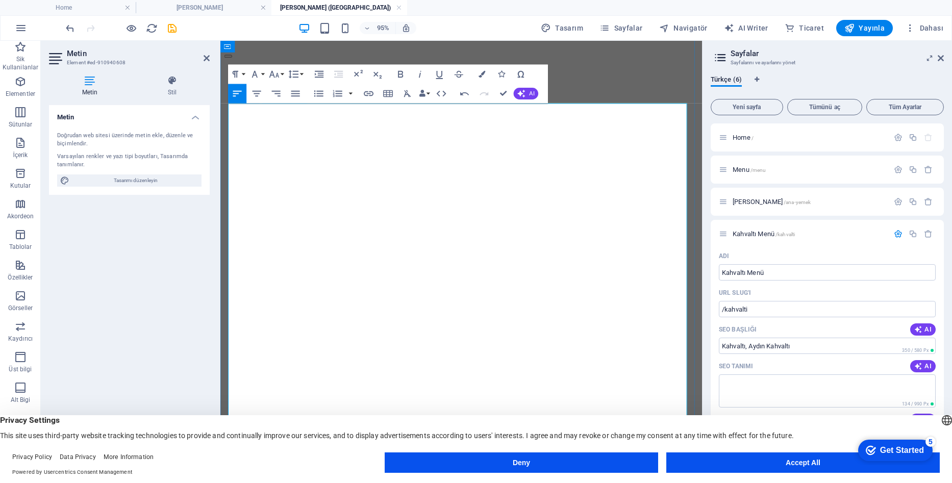
scroll to position [0, 6]
drag, startPoint x: 355, startPoint y: 324, endPoint x: 232, endPoint y: 321, distance: 123.6
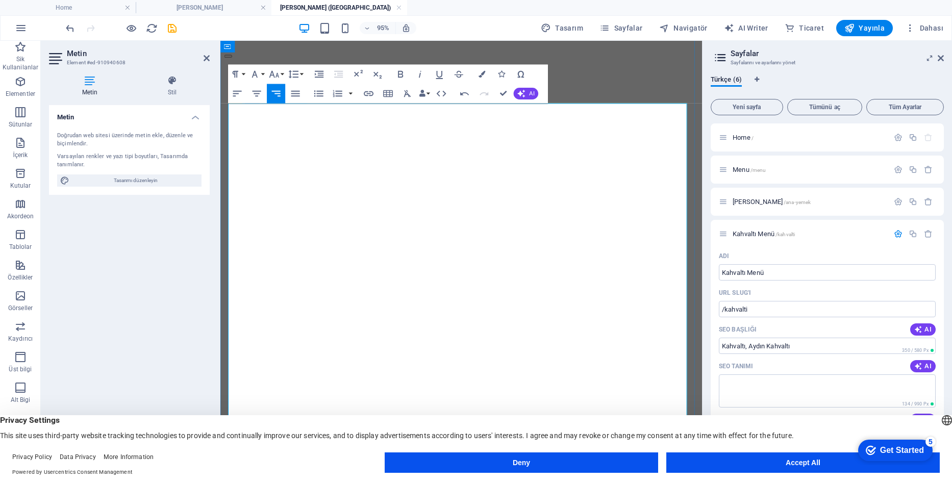
drag, startPoint x: 686, startPoint y: 317, endPoint x: 679, endPoint y: 317, distance: 6.1
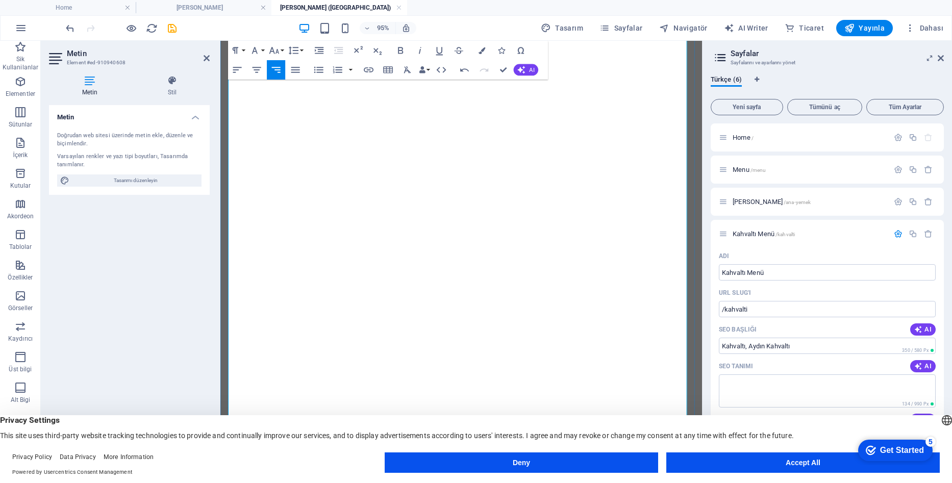
scroll to position [257, 0]
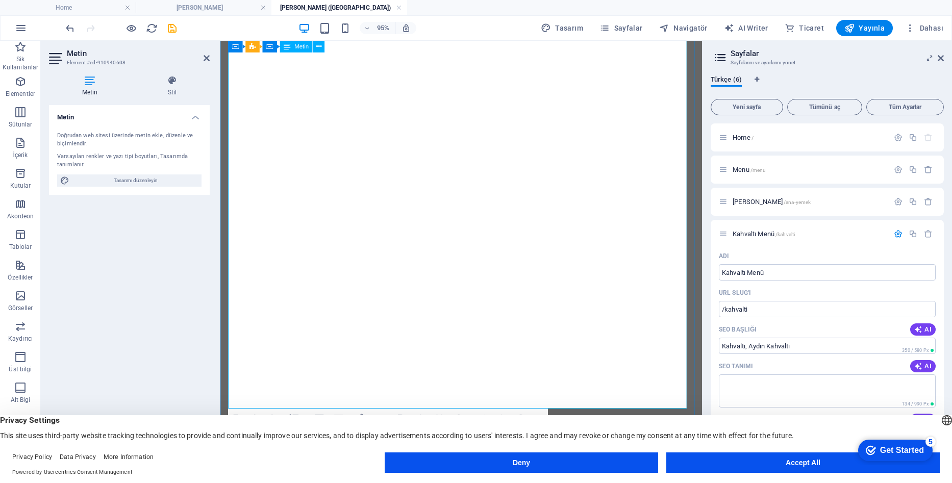
drag, startPoint x: 398, startPoint y: 233, endPoint x: 230, endPoint y: 232, distance: 167.9
drag, startPoint x: 385, startPoint y: 232, endPoint x: 234, endPoint y: 228, distance: 151.1
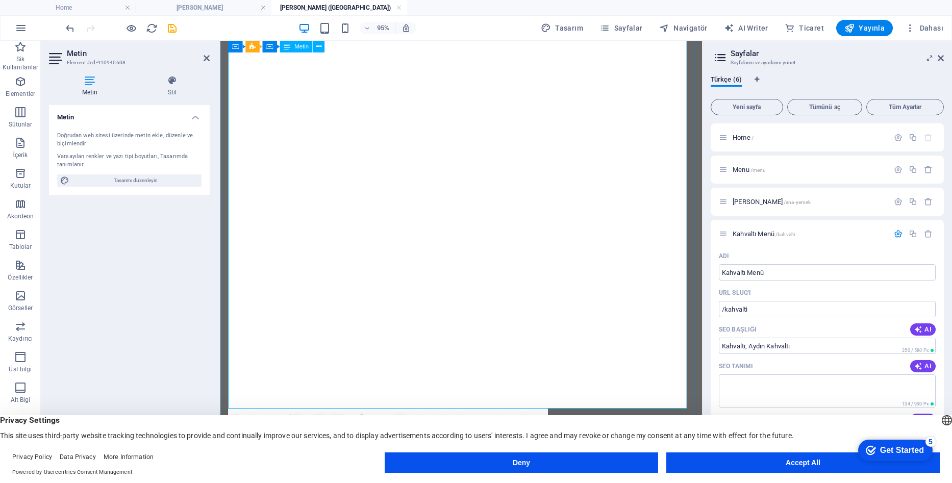
drag, startPoint x: 504, startPoint y: 256, endPoint x: 257, endPoint y: 252, distance: 247.1
drag, startPoint x: 505, startPoint y: 255, endPoint x: 231, endPoint y: 257, distance: 273.6
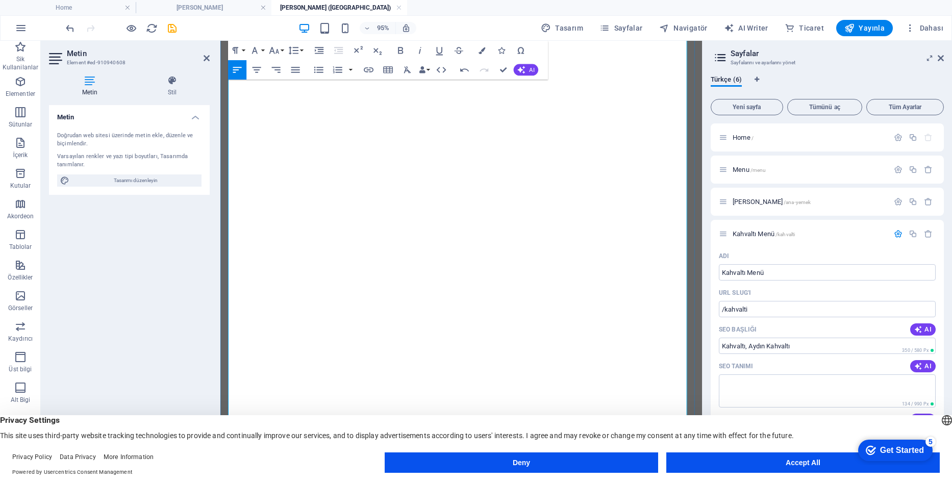
drag, startPoint x: 477, startPoint y: 317, endPoint x: 236, endPoint y: 305, distance: 241.2
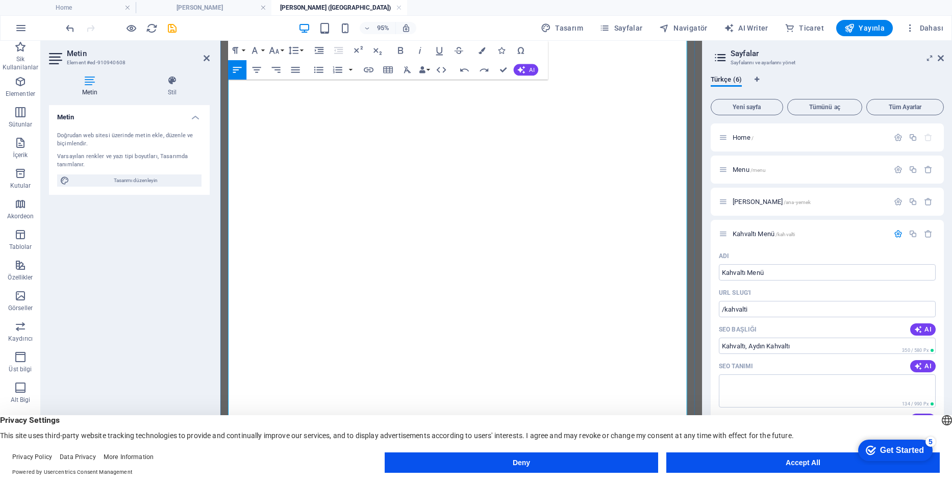
drag, startPoint x: 487, startPoint y: 314, endPoint x: 235, endPoint y: 305, distance: 252.3
drag, startPoint x: 296, startPoint y: 336, endPoint x: 230, endPoint y: 335, distance: 65.3
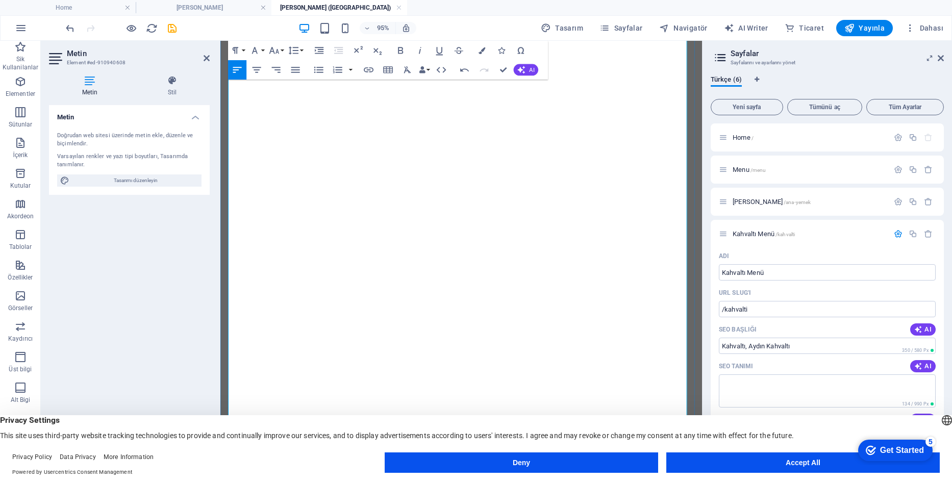
drag, startPoint x: 675, startPoint y: 321, endPoint x: 693, endPoint y: 320, distance: 17.9
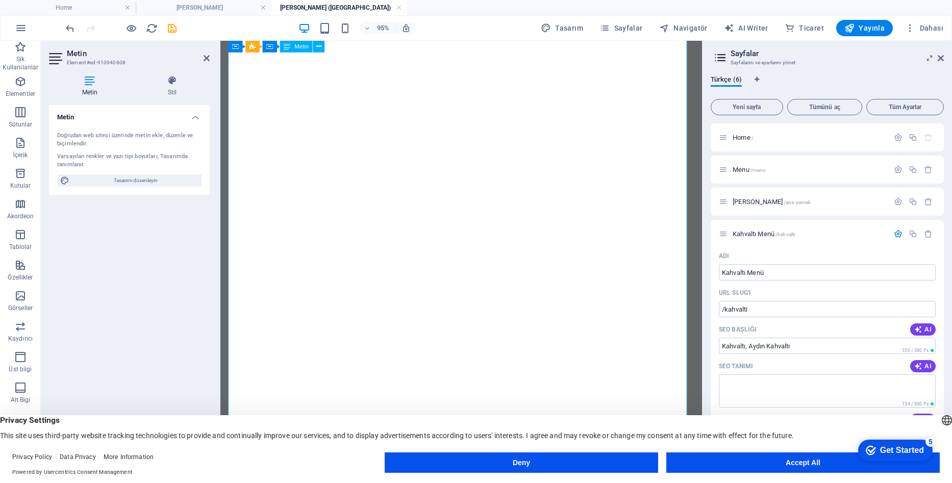
scroll to position [359, 0]
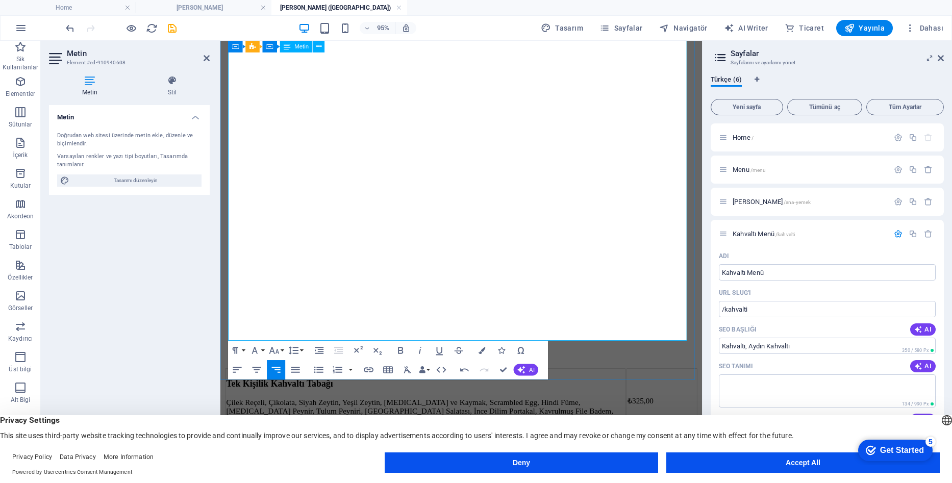
drag, startPoint x: 308, startPoint y: 271, endPoint x: 234, endPoint y: 271, distance: 74.0
drag, startPoint x: 311, startPoint y: 268, endPoint x: 233, endPoint y: 274, distance: 78.3
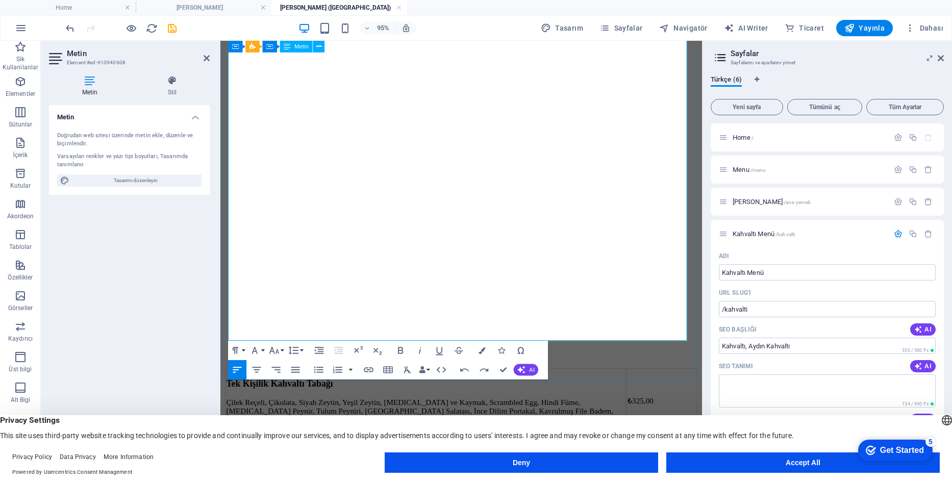
drag, startPoint x: 490, startPoint y: 288, endPoint x: 229, endPoint y: 290, distance: 260.8
drag, startPoint x: 230, startPoint y: 290, endPoint x: 493, endPoint y: 289, distance: 262.9
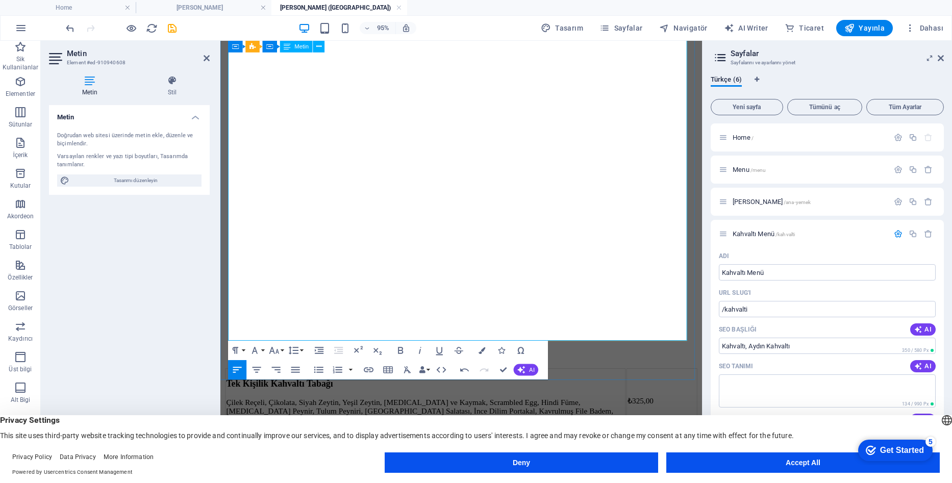
scroll to position [0, 6]
drag, startPoint x: 682, startPoint y: 326, endPoint x: 689, endPoint y: 326, distance: 7.1
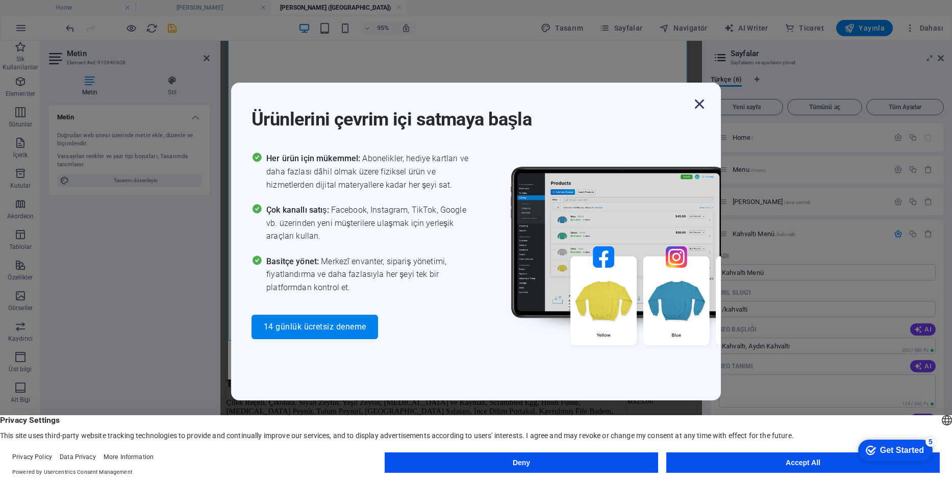
click at [701, 106] on icon "button" at bounding box center [700, 104] width 18 height 18
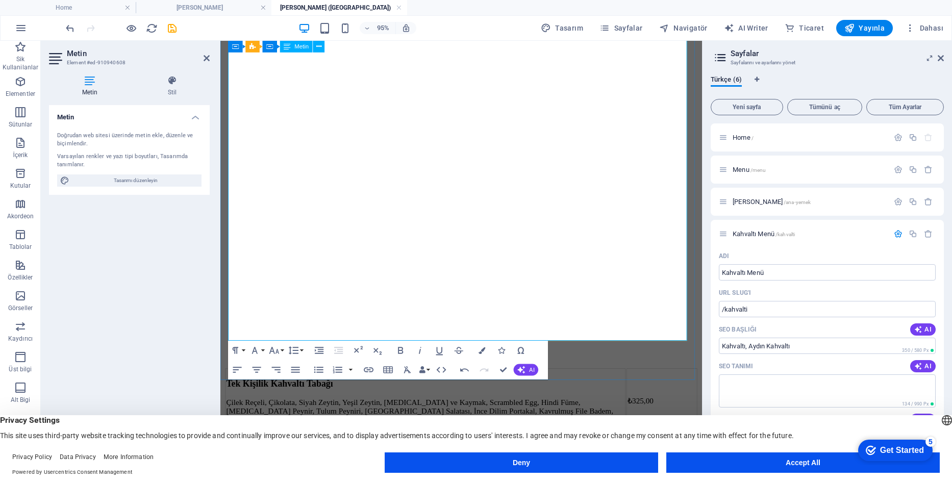
drag, startPoint x: 342, startPoint y: 270, endPoint x: 244, endPoint y: 271, distance: 98.0
drag, startPoint x: 345, startPoint y: 270, endPoint x: 234, endPoint y: 271, distance: 110.8
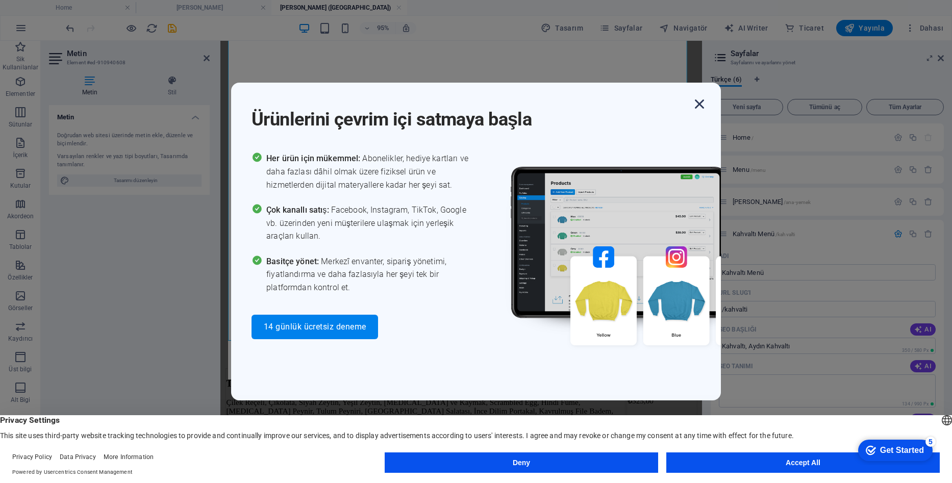
click at [695, 99] on icon "button" at bounding box center [700, 104] width 18 height 18
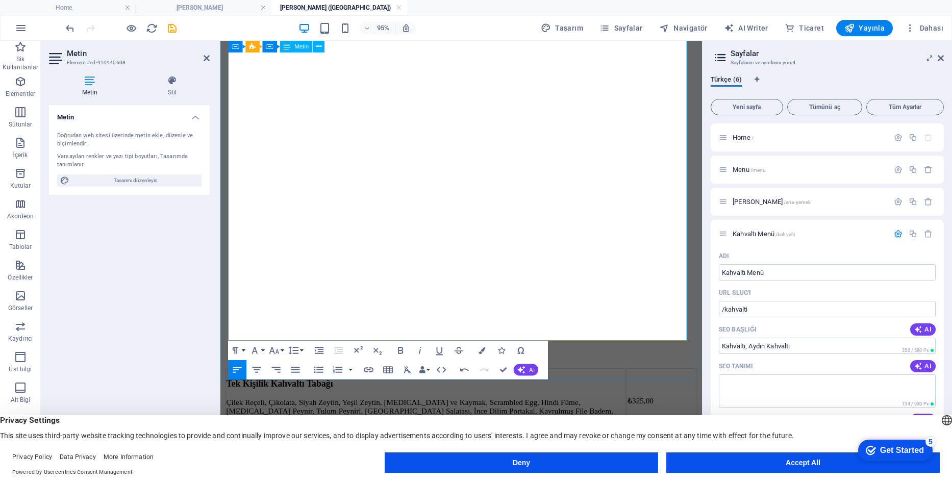
drag, startPoint x: 371, startPoint y: 291, endPoint x: 234, endPoint y: 291, distance: 136.8
drag, startPoint x: 682, startPoint y: 274, endPoint x: 689, endPoint y: 274, distance: 6.7
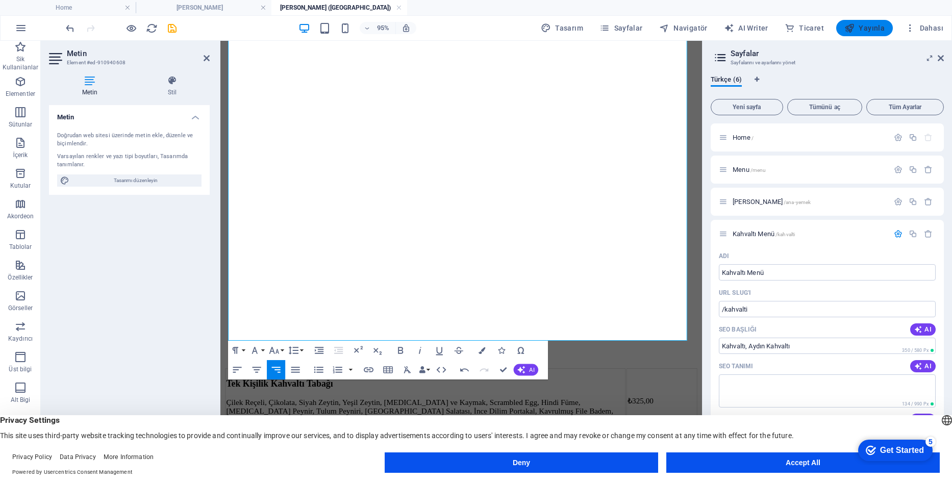
click at [866, 29] on span "Yayınla" at bounding box center [865, 28] width 40 height 10
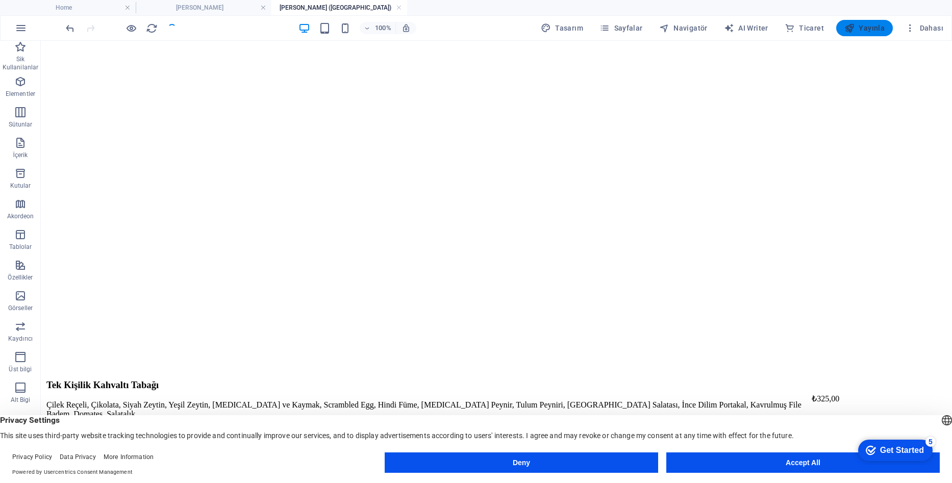
click at [880, 29] on span "Yayınla" at bounding box center [865, 28] width 40 height 10
